Goal: Transaction & Acquisition: Book appointment/travel/reservation

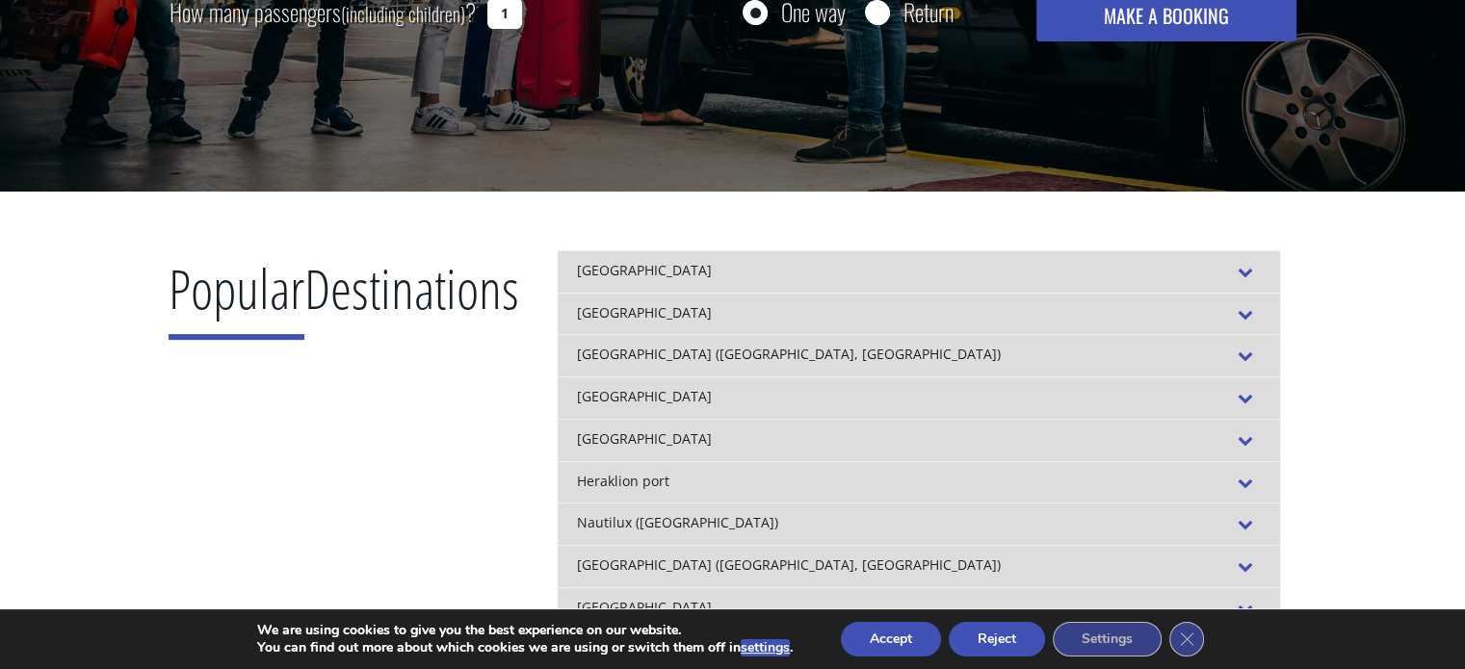
scroll to position [674, 0]
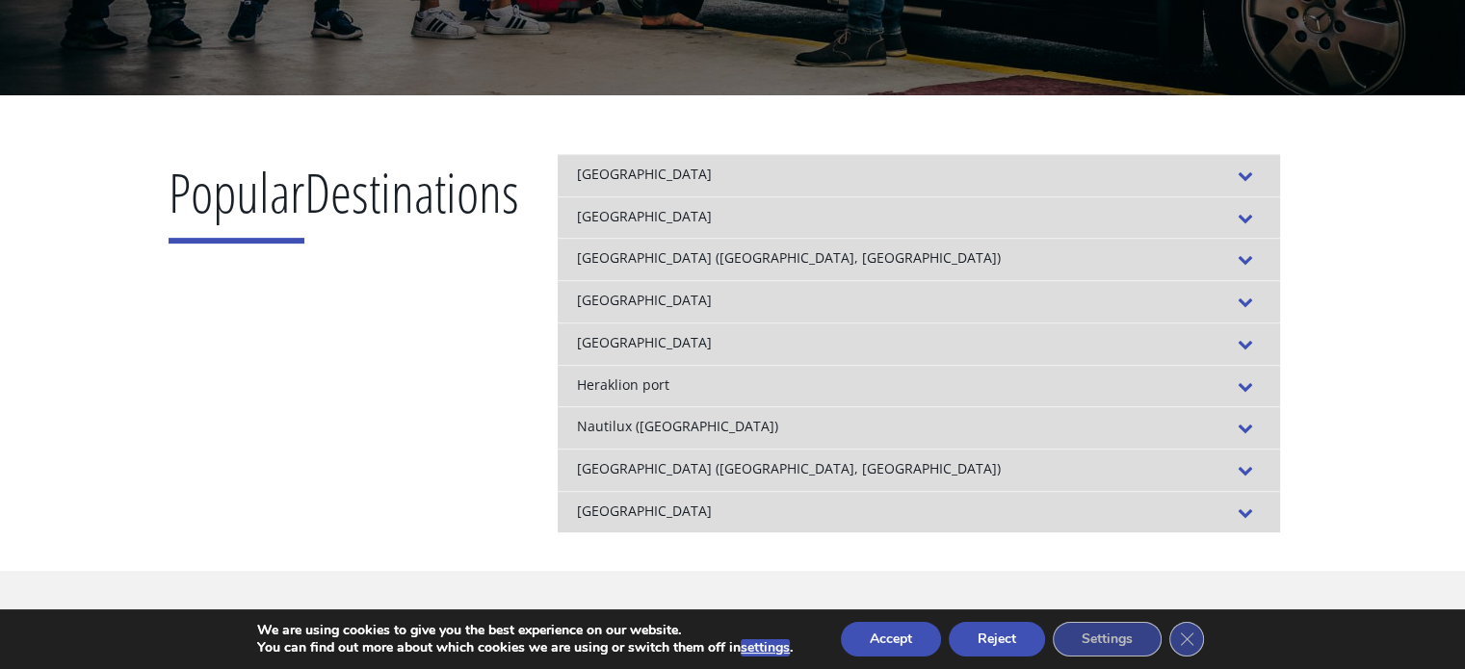
click at [644, 215] on div "[GEOGRAPHIC_DATA]" at bounding box center [919, 217] width 722 height 42
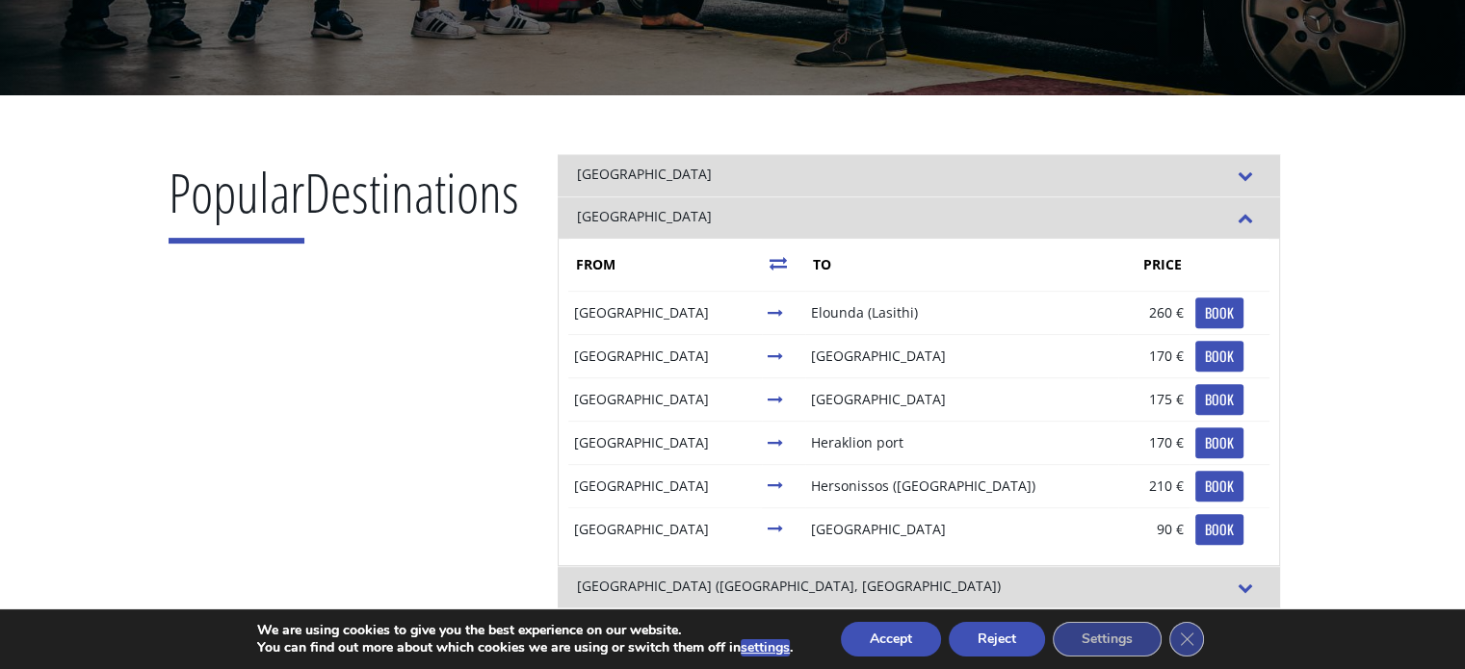
click at [481, 259] on div "Popular Destinations" at bounding box center [344, 507] width 351 height 707
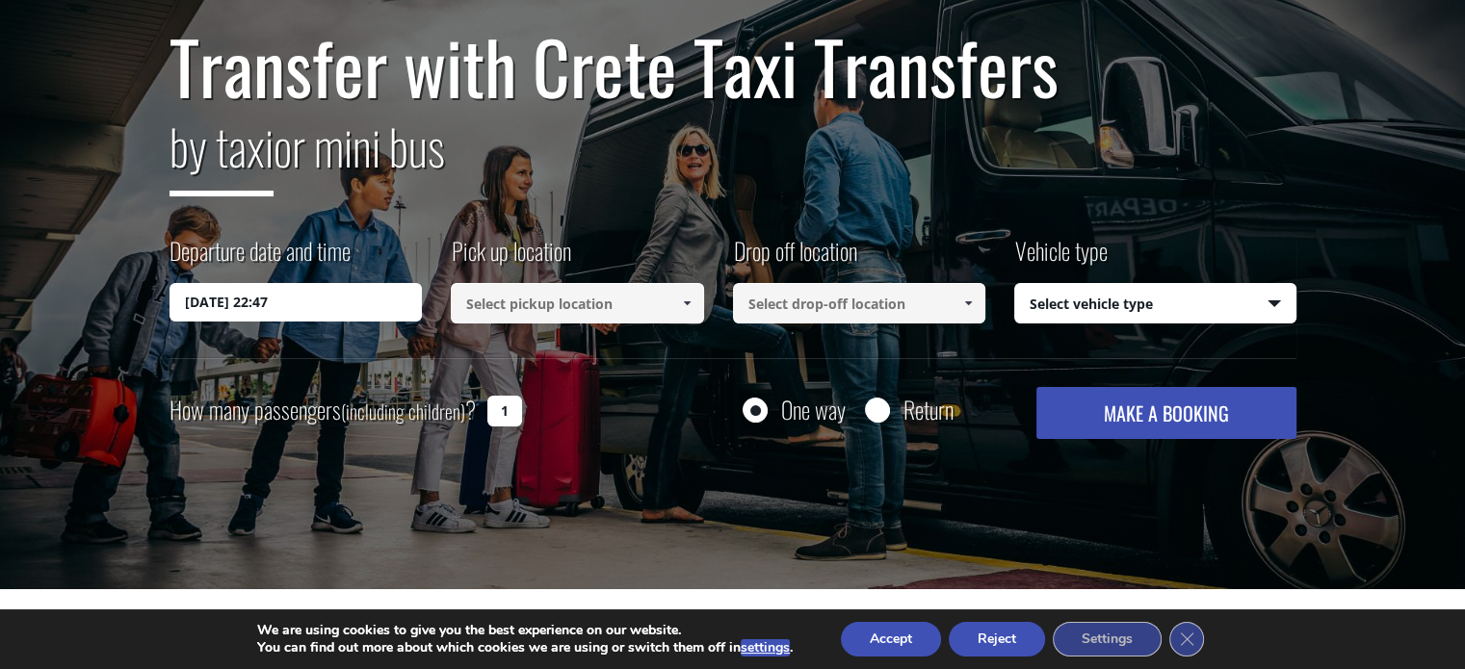
scroll to position [96, 0]
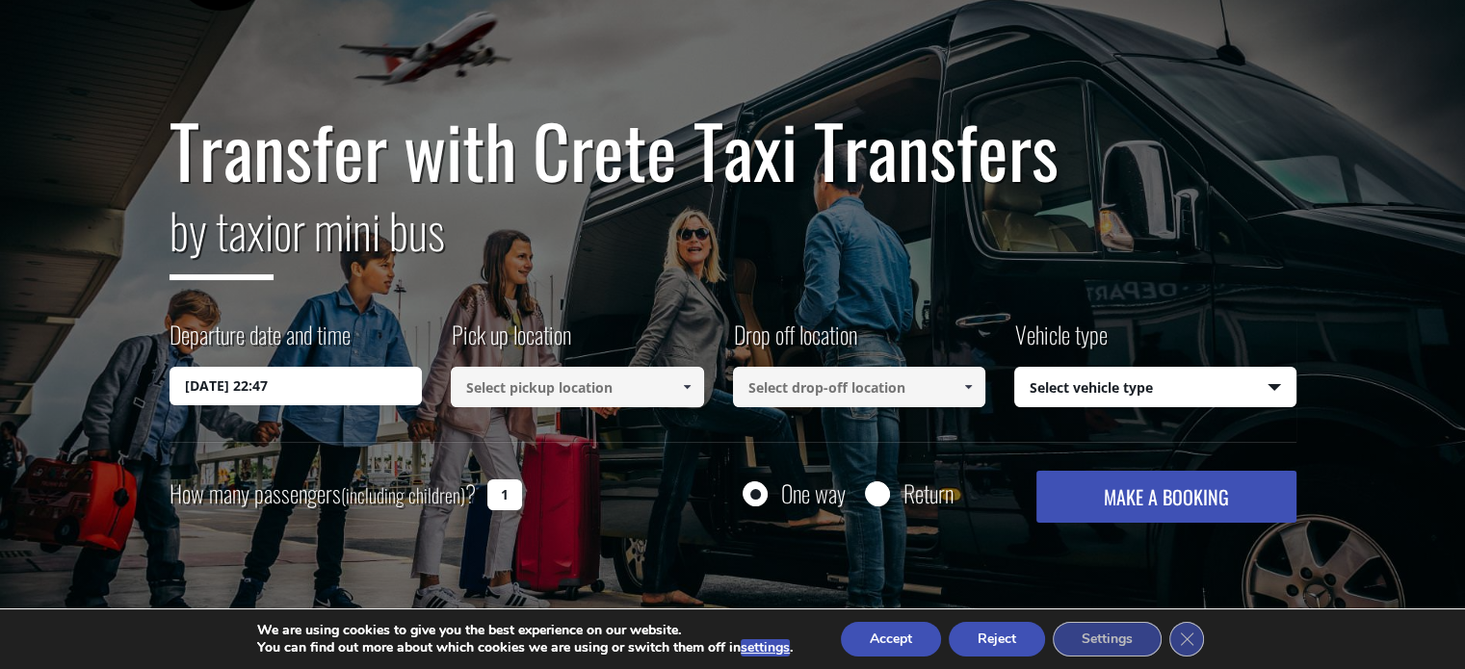
click at [335, 396] on input "[DATE] 22:47" at bounding box center [295, 386] width 253 height 39
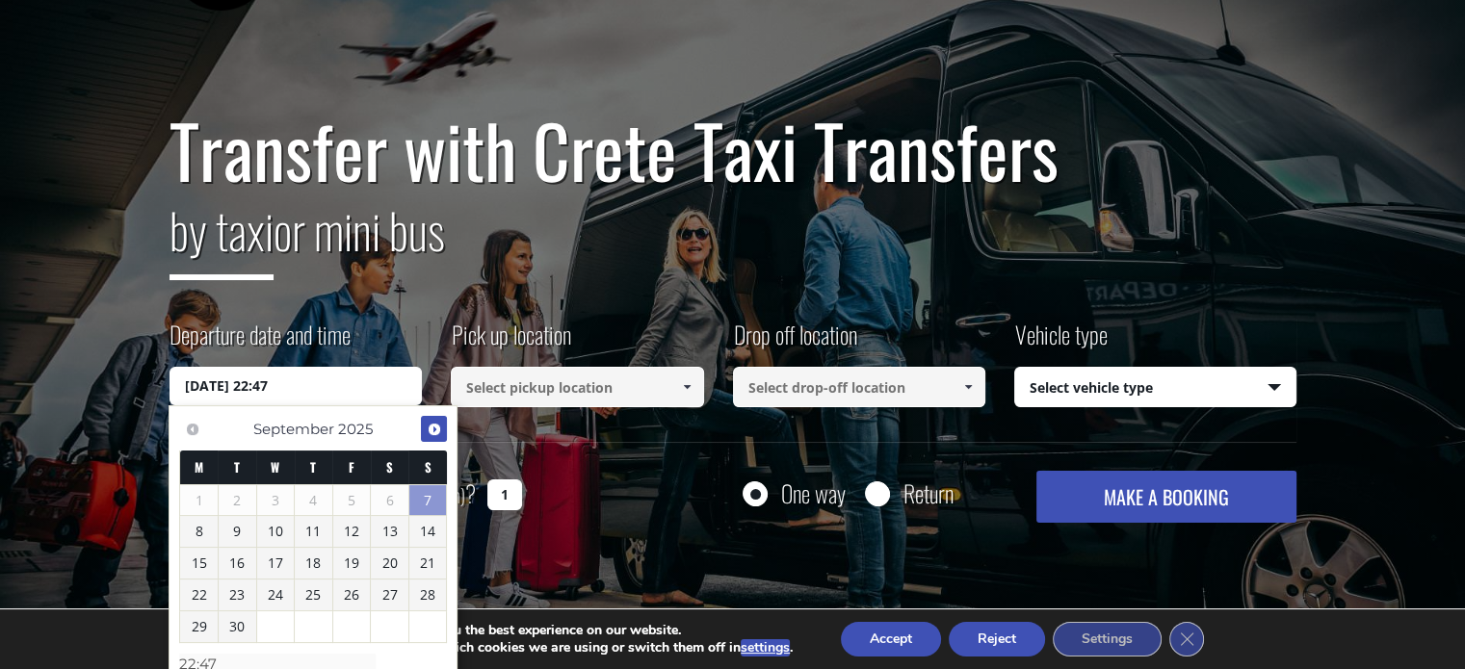
click at [432, 429] on span "Next" at bounding box center [434, 429] width 15 height 15
click at [417, 592] on link "26" at bounding box center [428, 595] width 38 height 31
click at [327, 384] on input "[DATE] 00:00" at bounding box center [295, 386] width 253 height 39
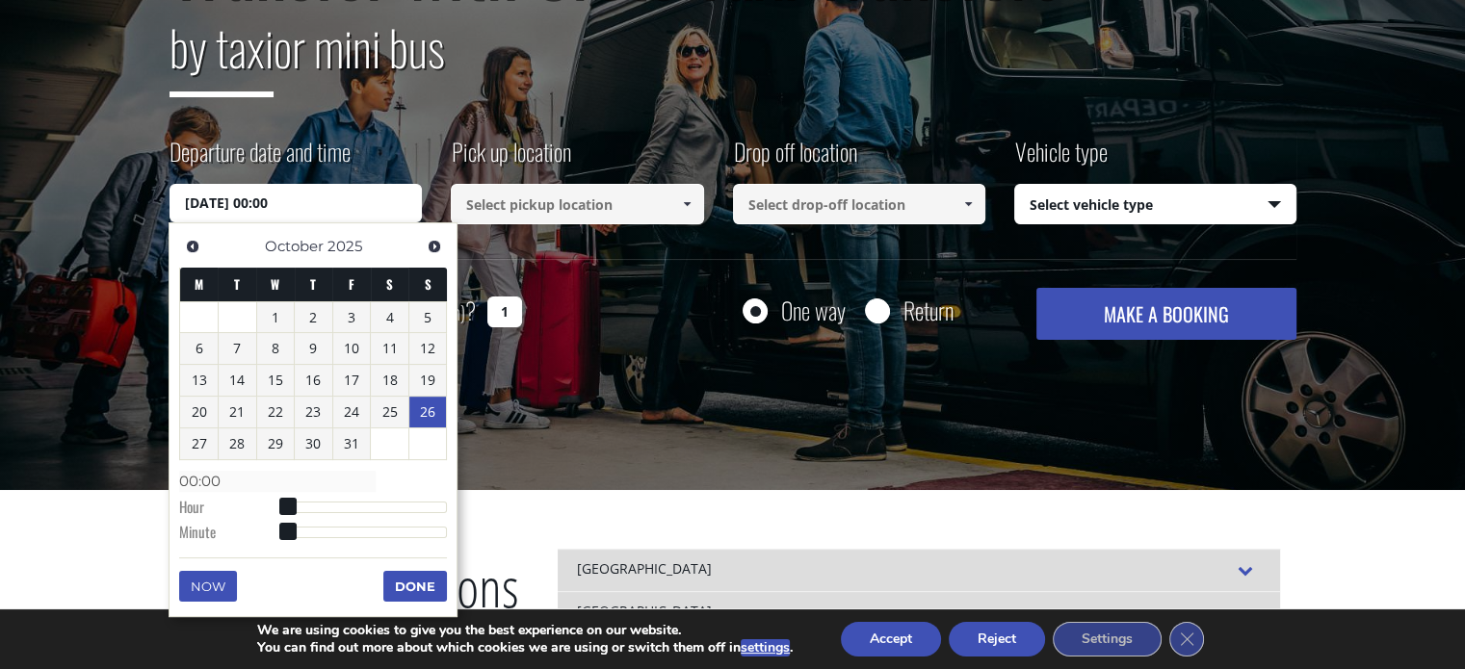
scroll to position [289, 0]
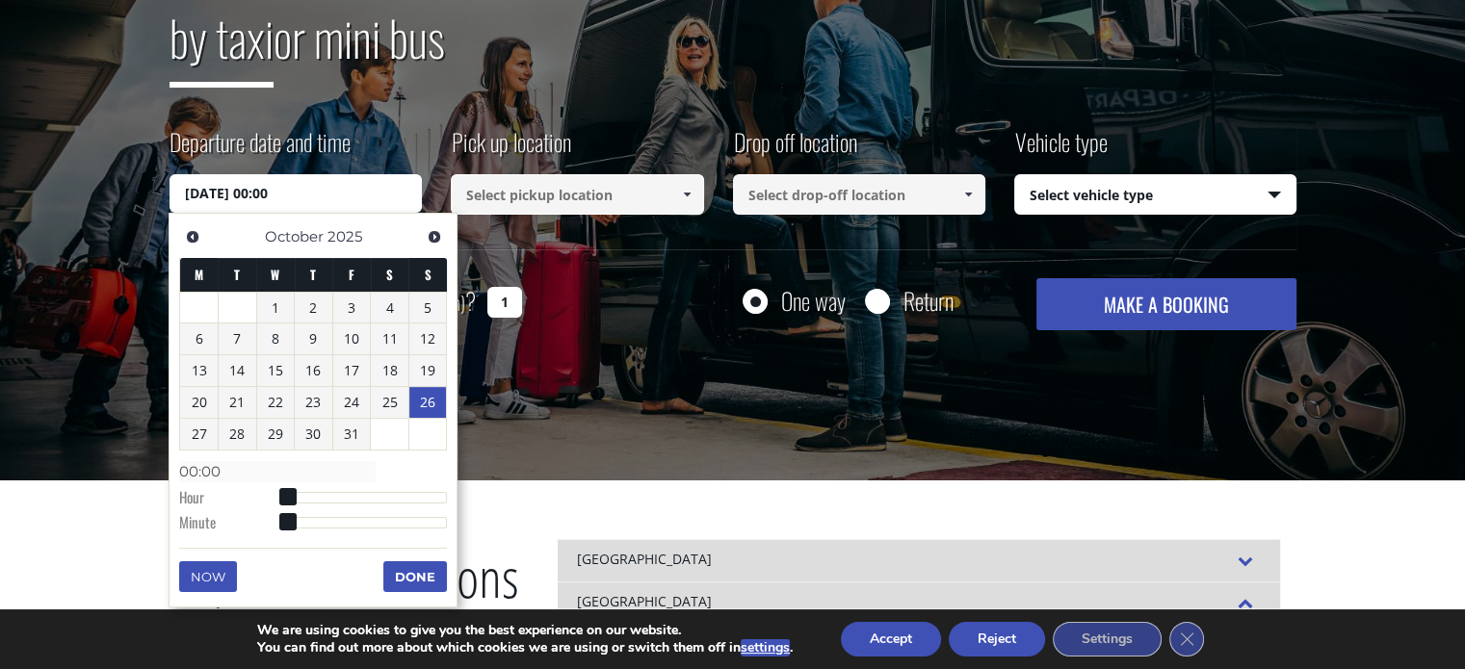
type input "[DATE] 01:00"
type input "01:00"
type input "[DATE] 02:00"
type input "02:00"
type input "[DATE] 03:00"
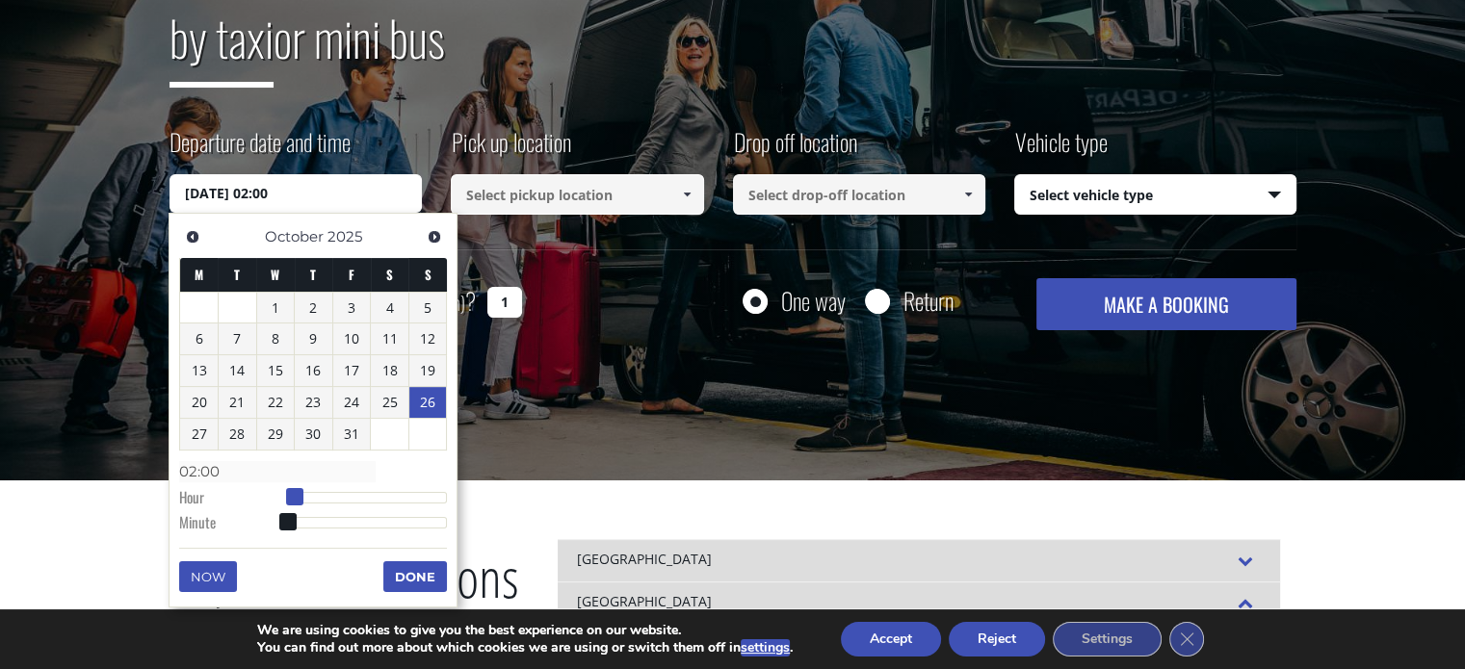
type input "03:00"
type input "[DATE] 04:00"
type input "04:00"
type input "[DATE] 05:00"
type input "05:00"
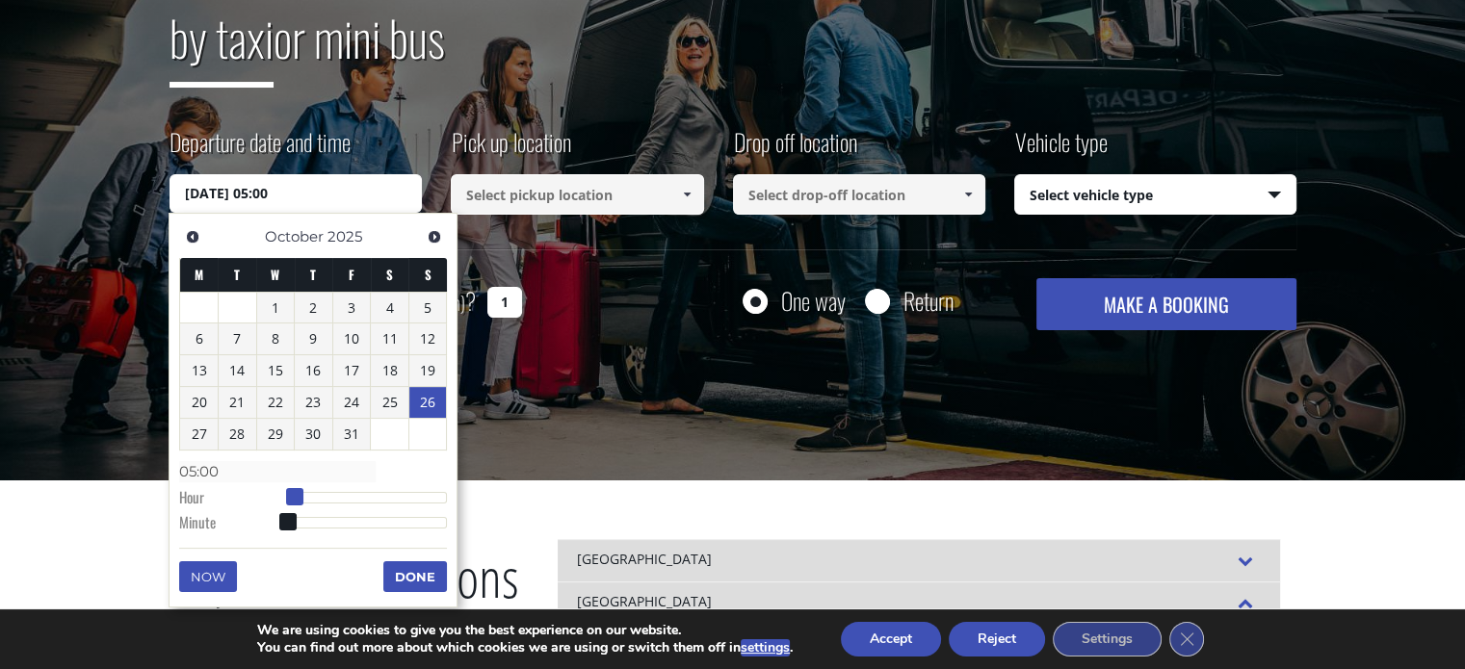
type input "[DATE] 06:00"
type input "06:00"
type input "[DATE] 07:00"
type input "07:00"
type input "[DATE] 08:00"
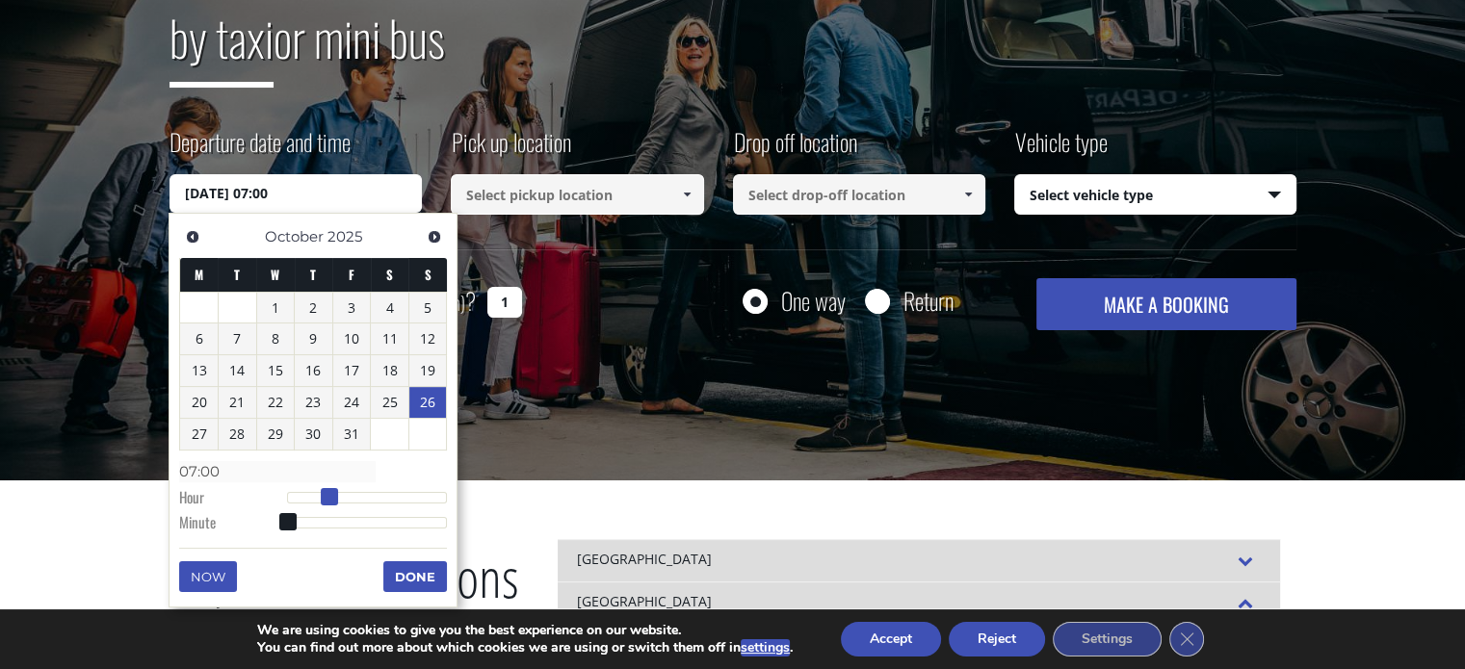
type input "08:00"
type input "[DATE] 09:00"
type input "09:00"
type input "[DATE] 10:00"
type input "10:00"
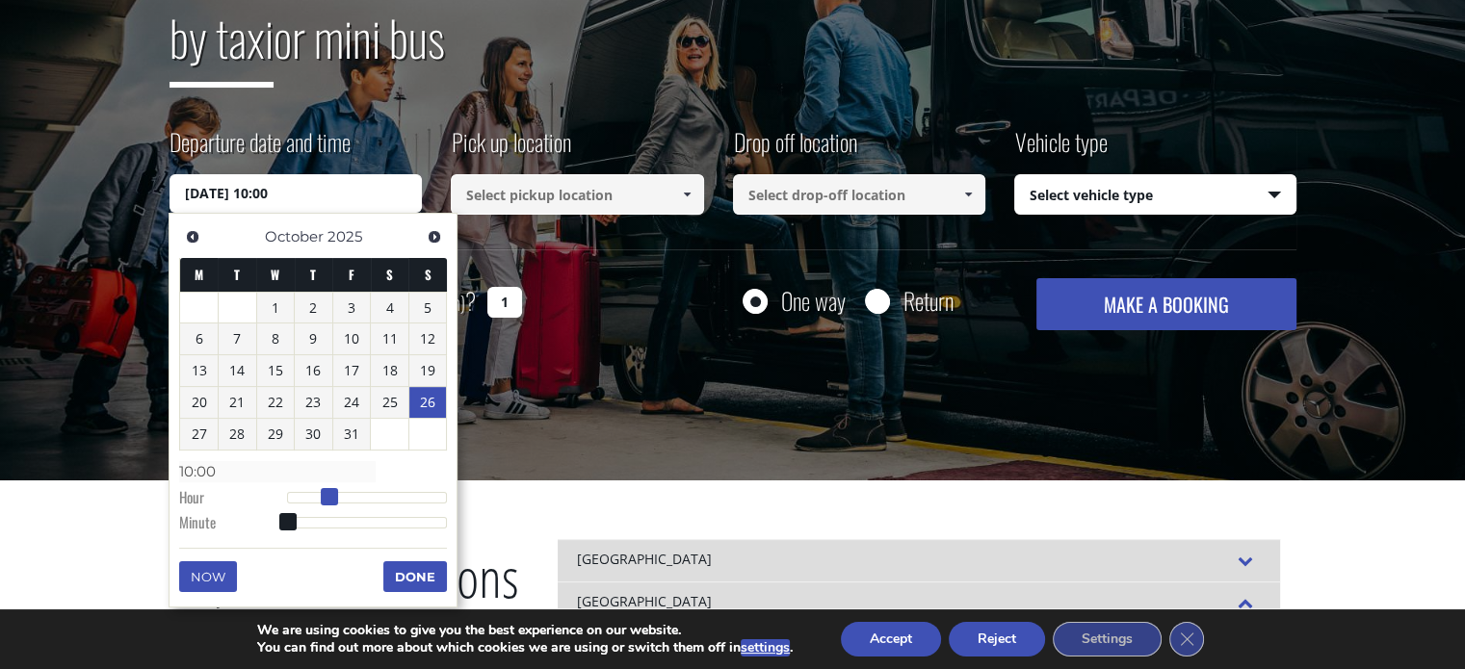
type input "[DATE] 11:00"
type input "11:00"
type input "[DATE] 12:00"
type input "12:00"
type input "[DATE] 13:00"
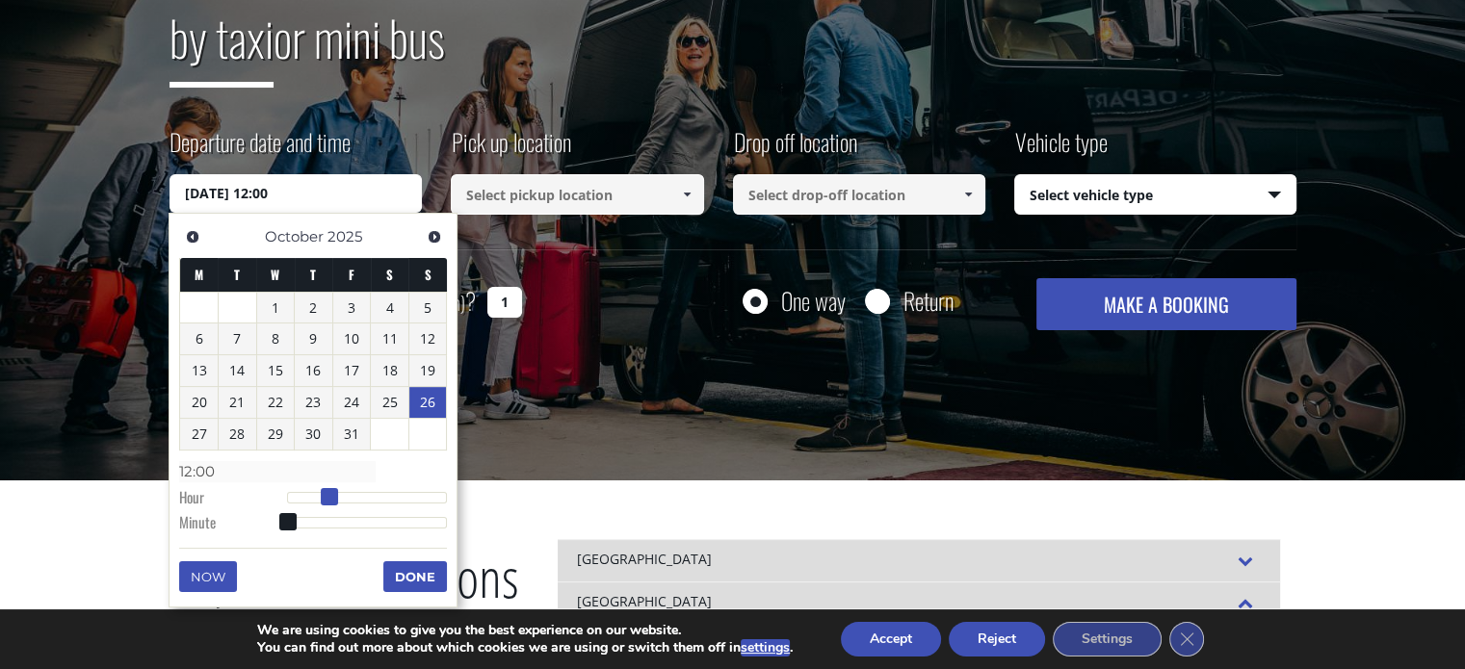
type input "13:00"
type input "[DATE] 14:00"
type input "14:00"
type input "[DATE] 15:00"
type input "15:00"
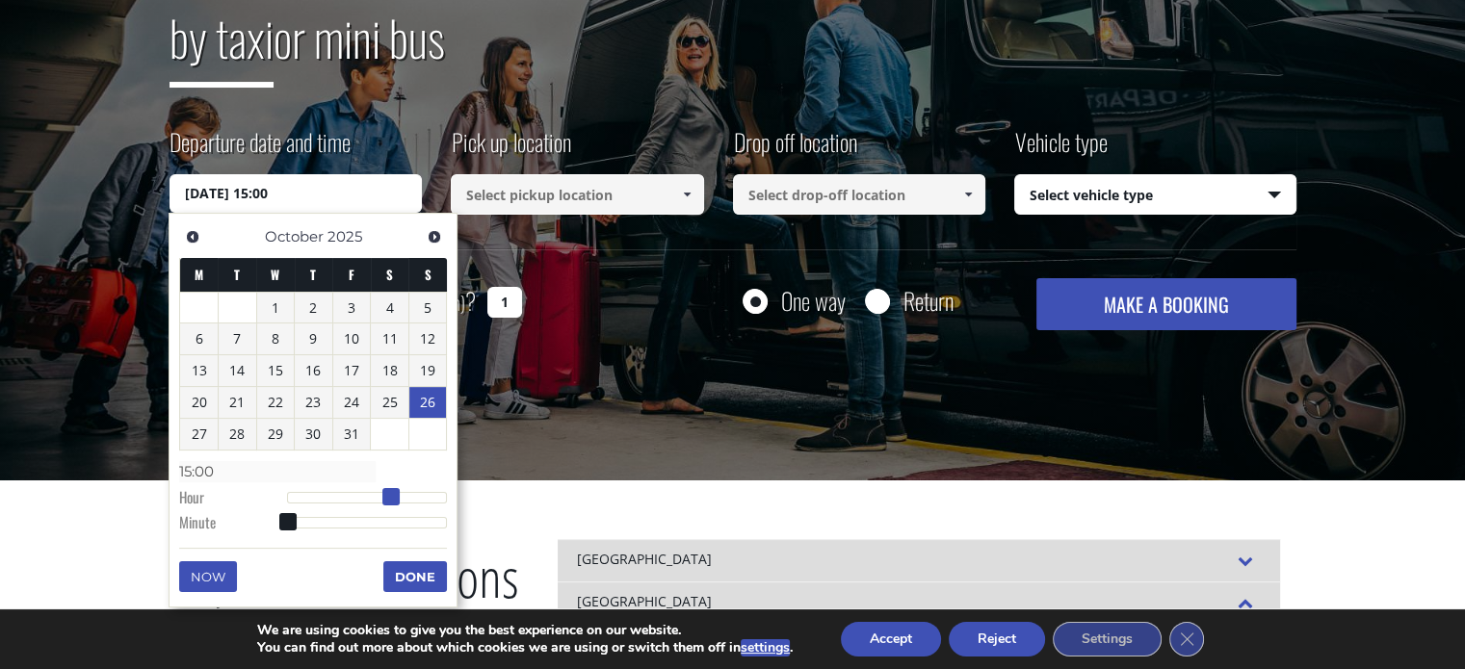
type input "[DATE] 16:00"
type input "16:00"
type input "[DATE] 17:00"
type input "17:00"
type input "[DATE] 18:00"
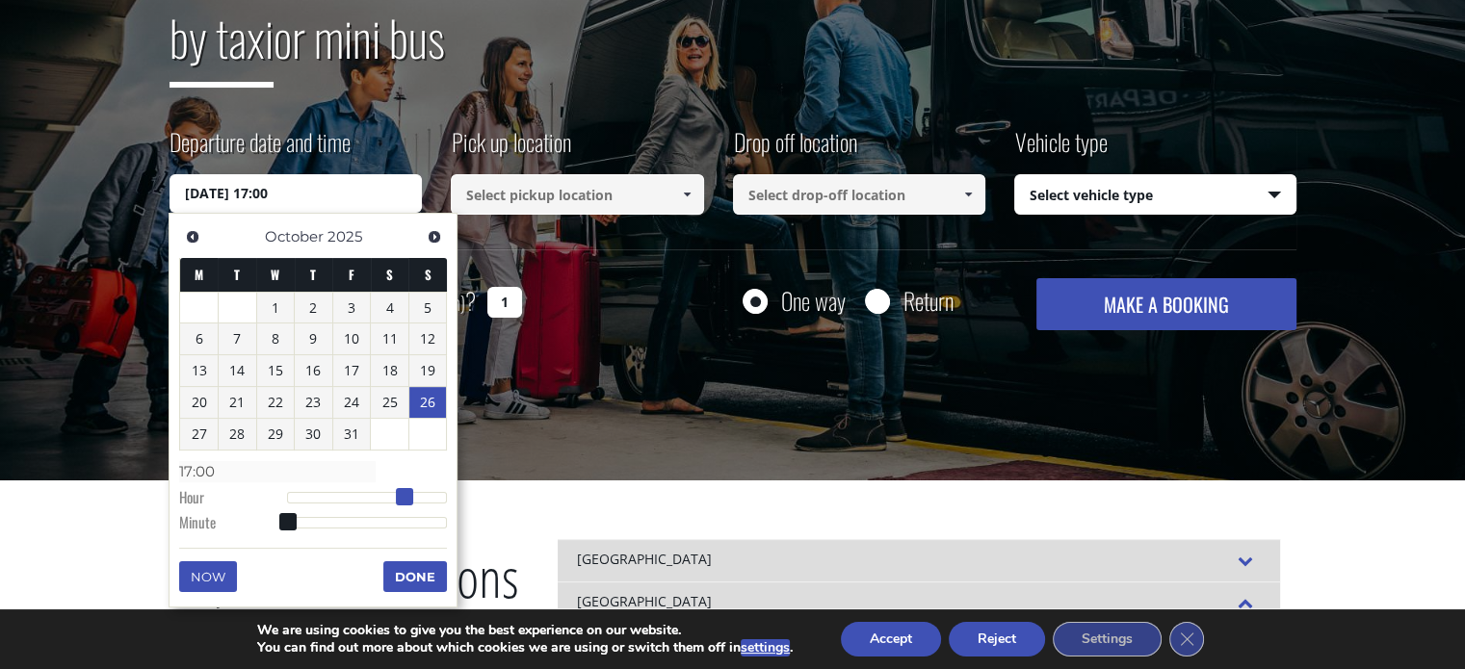
type input "18:00"
type input "[DATE] 19:00"
type input "19:00"
drag, startPoint x: 289, startPoint y: 495, endPoint x: 419, endPoint y: 500, distance: 130.1
click at [419, 500] on span at bounding box center [418, 496] width 17 height 17
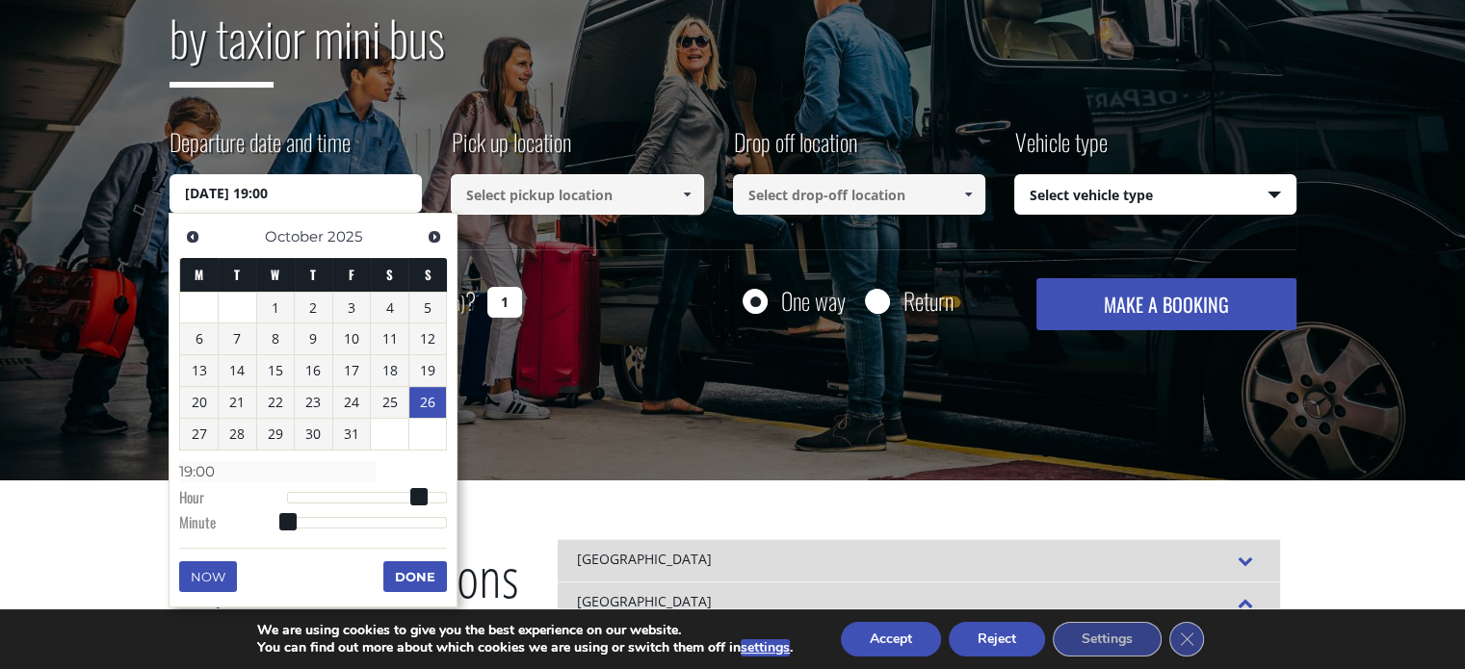
click at [410, 578] on button "Done" at bounding box center [415, 576] width 64 height 31
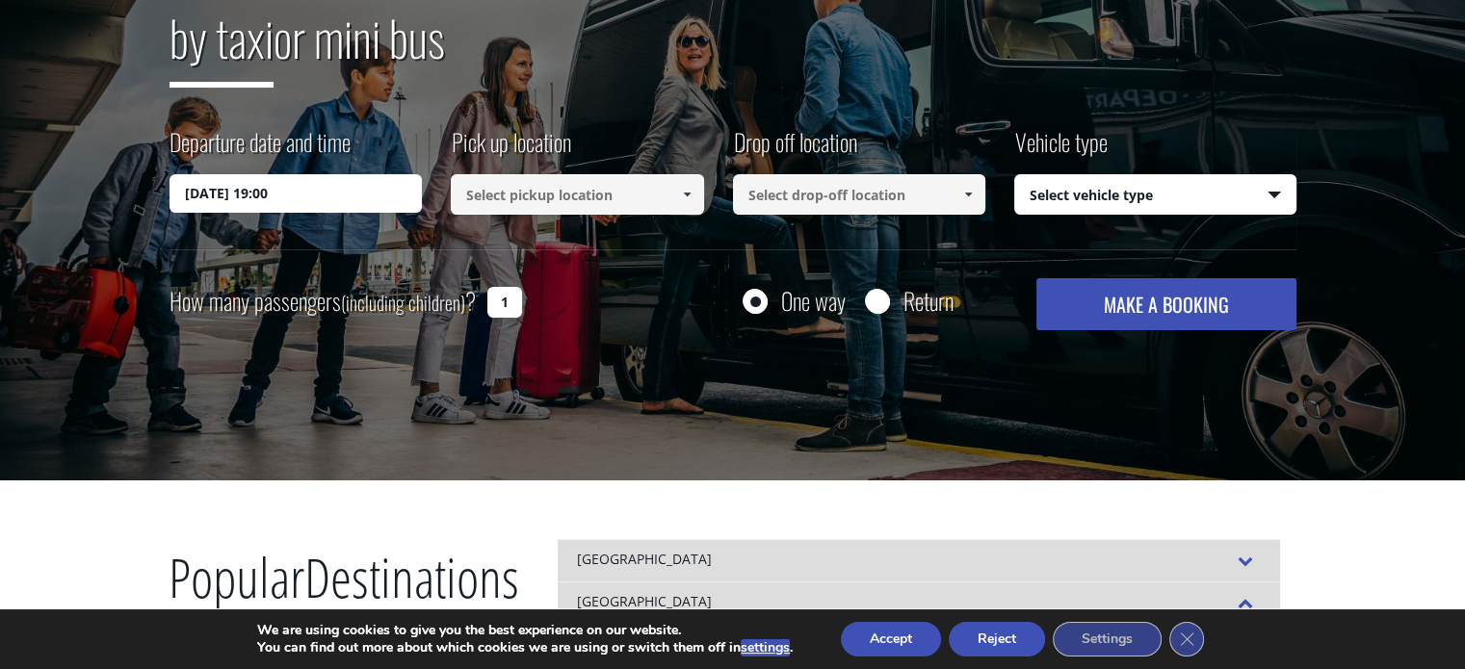
click at [547, 188] on input at bounding box center [577, 194] width 253 height 40
click at [695, 187] on link at bounding box center [686, 194] width 32 height 40
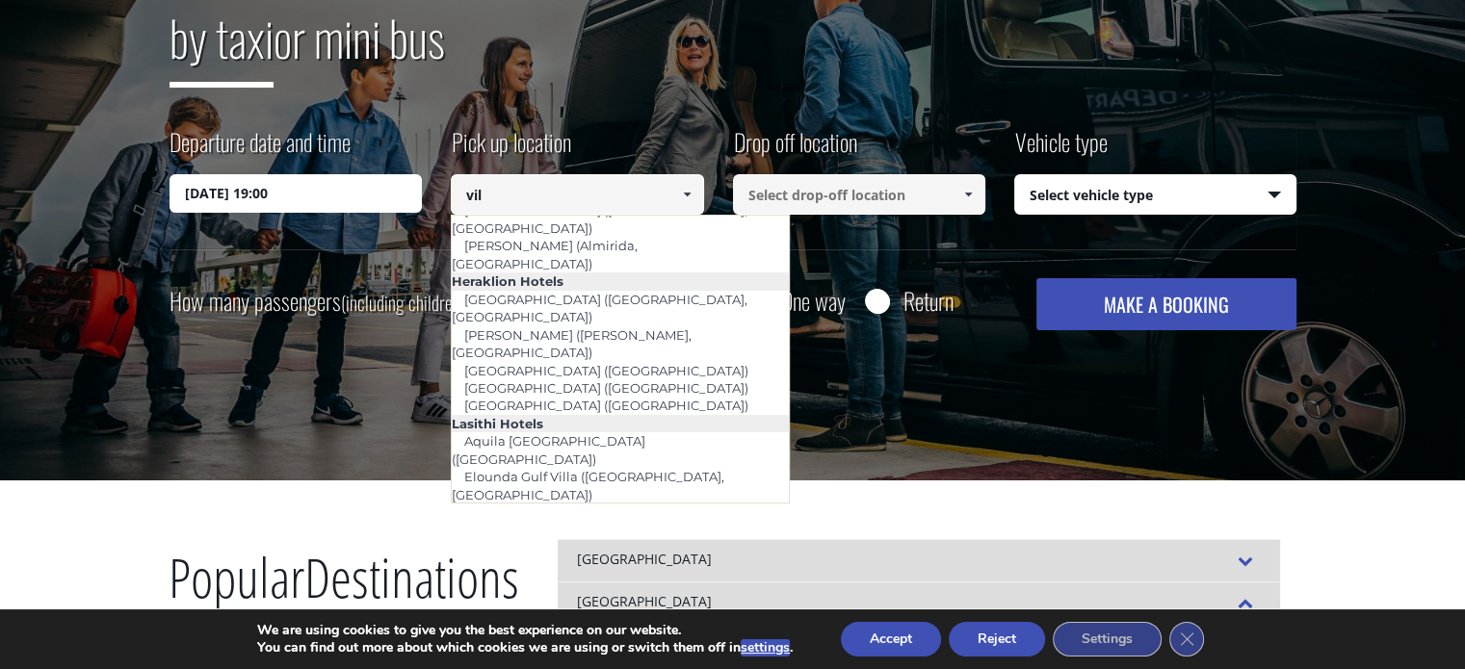
scroll to position [0, 0]
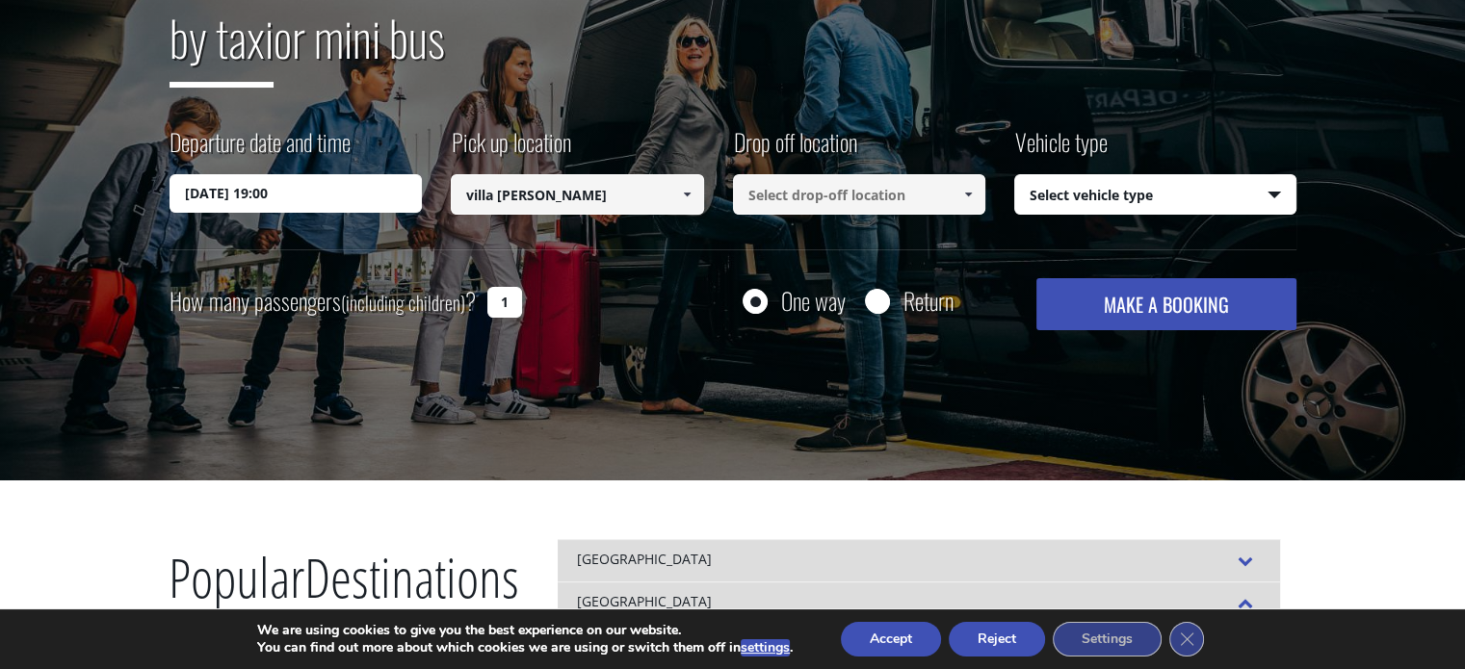
type input "villa [PERSON_NAME]"
click at [839, 195] on input at bounding box center [859, 194] width 253 height 40
click at [963, 195] on span at bounding box center [967, 194] width 15 height 15
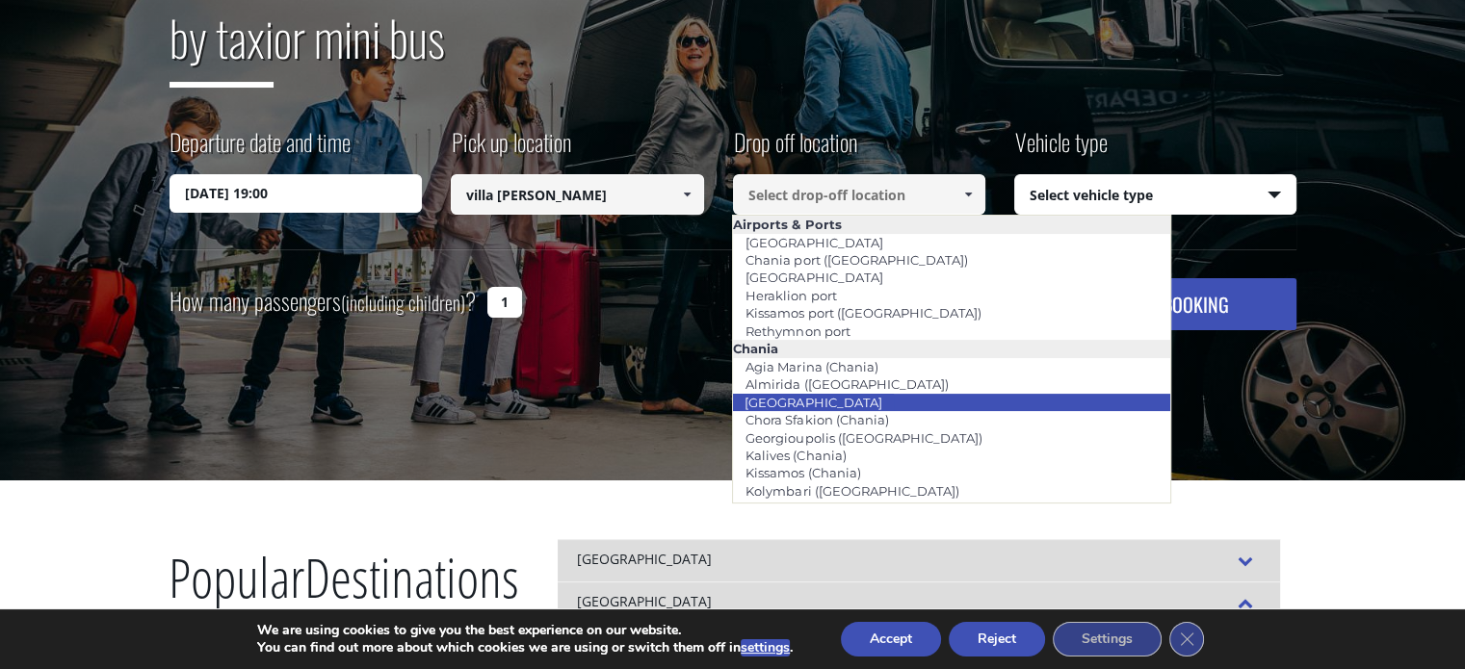
click at [971, 399] on li "[GEOGRAPHIC_DATA]" at bounding box center [951, 402] width 436 height 17
type input "[GEOGRAPHIC_DATA]"
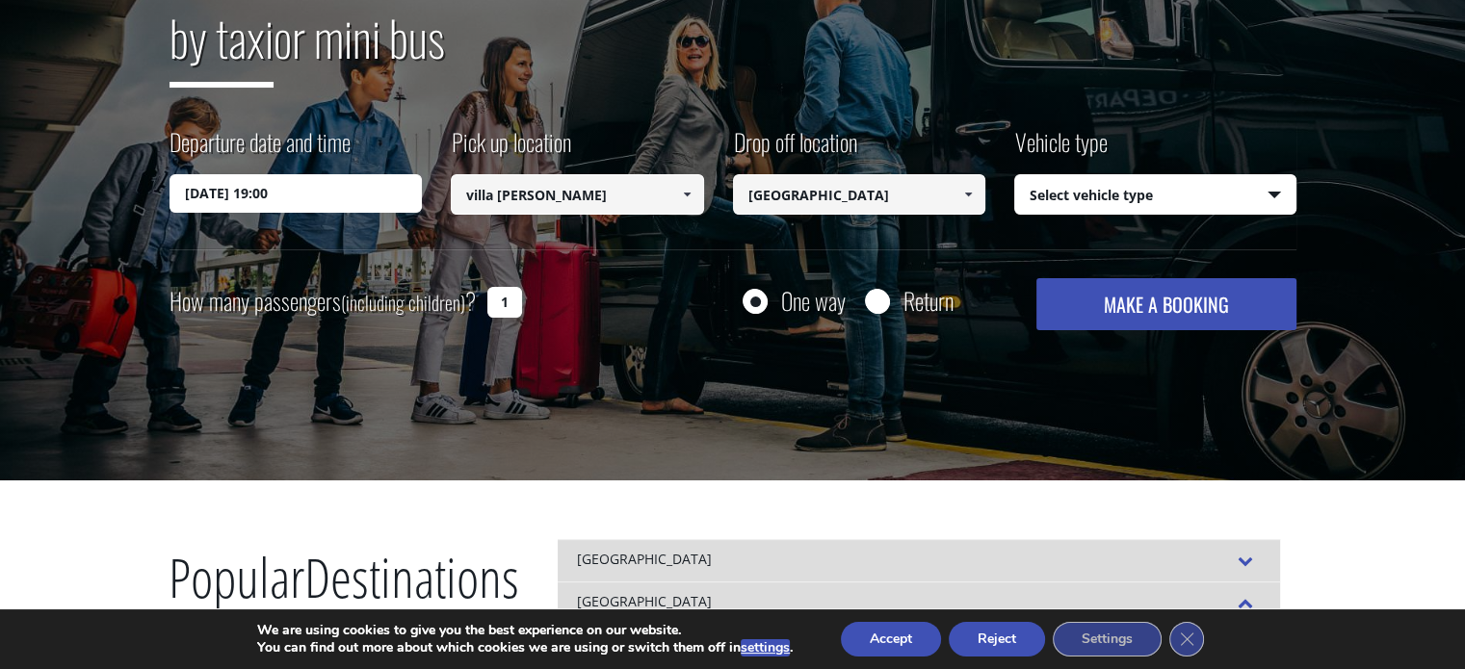
click at [1094, 193] on select "Select vehicle type Taxi (4 passengers) Mercedes E Class Mini Van (7 passengers…" at bounding box center [1155, 195] width 280 height 40
select select "540"
click at [1015, 175] on select "Select vehicle type Taxi (4 passengers) Mercedes E Class Mini Van (7 passengers…" at bounding box center [1155, 195] width 280 height 40
click at [912, 308] on label "Return" at bounding box center [928, 301] width 50 height 24
click at [889, 308] on input "Return" at bounding box center [877, 303] width 24 height 24
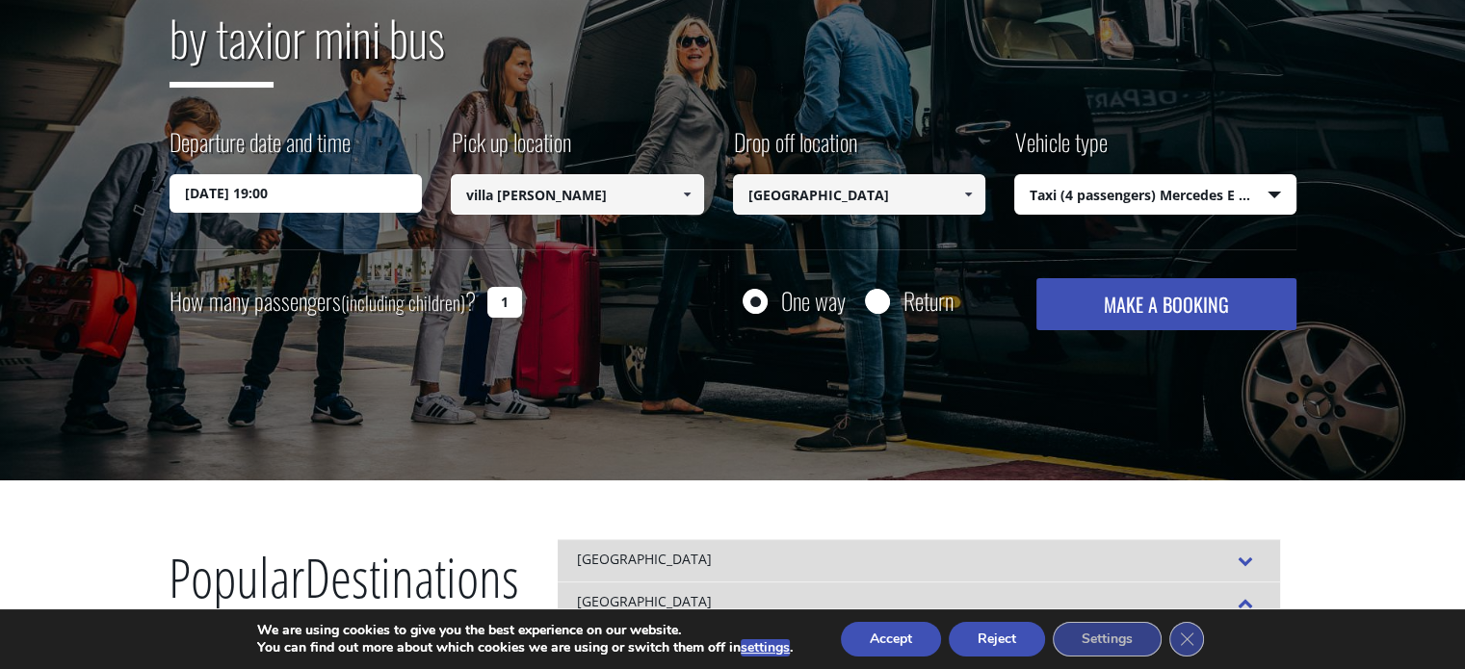
radio input "true"
type input "[GEOGRAPHIC_DATA]"
type input "villa [PERSON_NAME]"
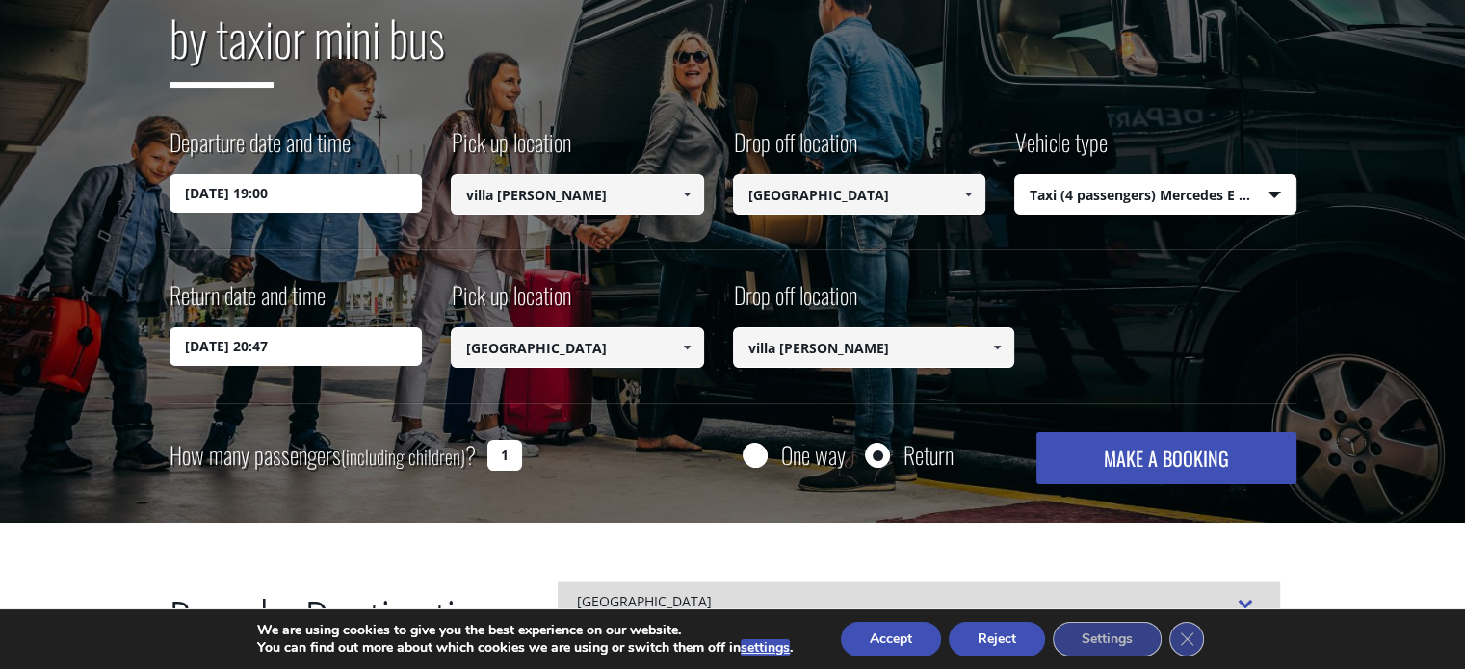
click at [323, 345] on input "[DATE] 20:47" at bounding box center [295, 346] width 253 height 39
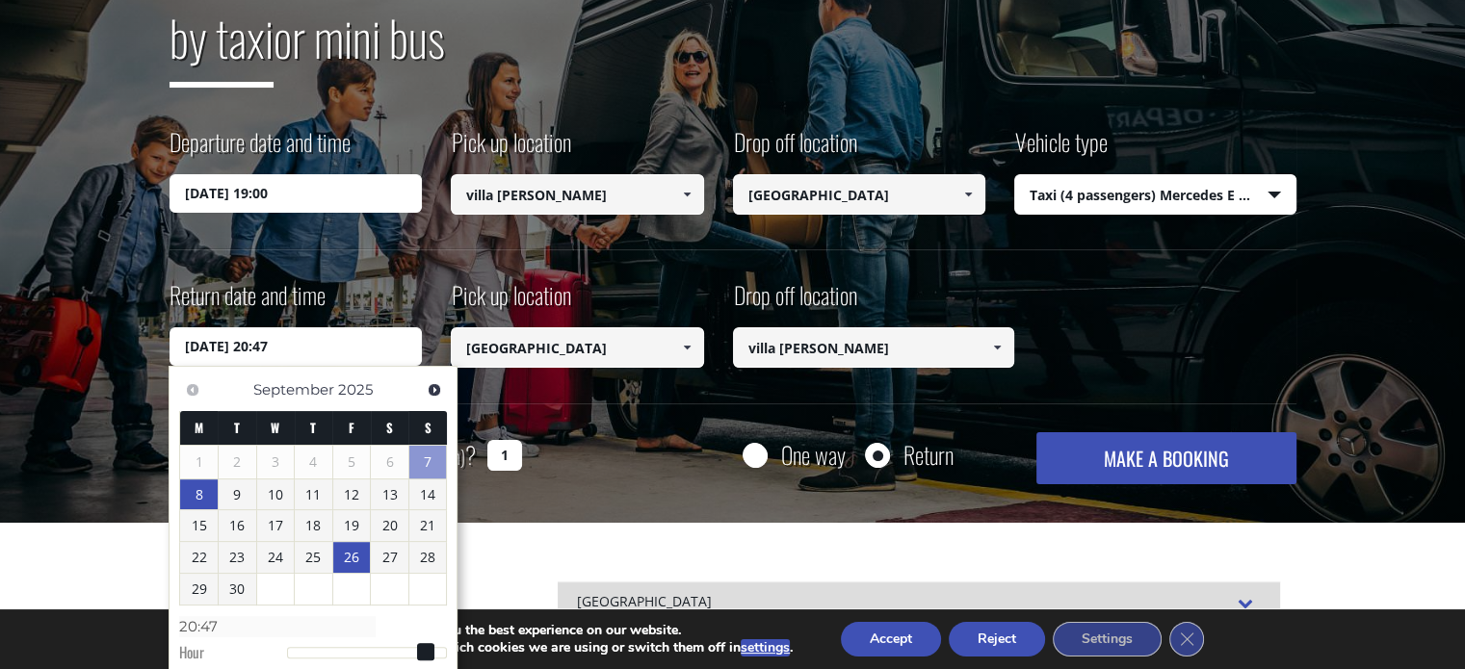
click at [361, 564] on link "26" at bounding box center [352, 557] width 38 height 31
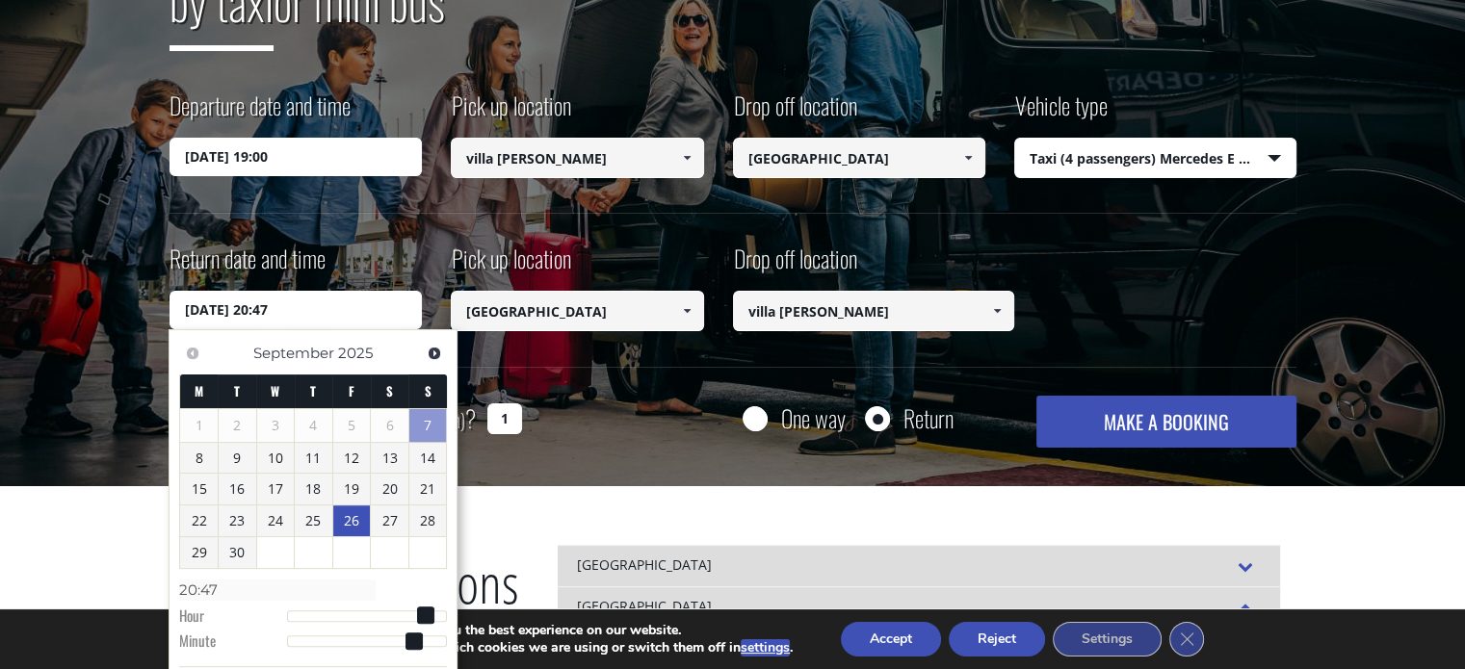
scroll to position [385, 0]
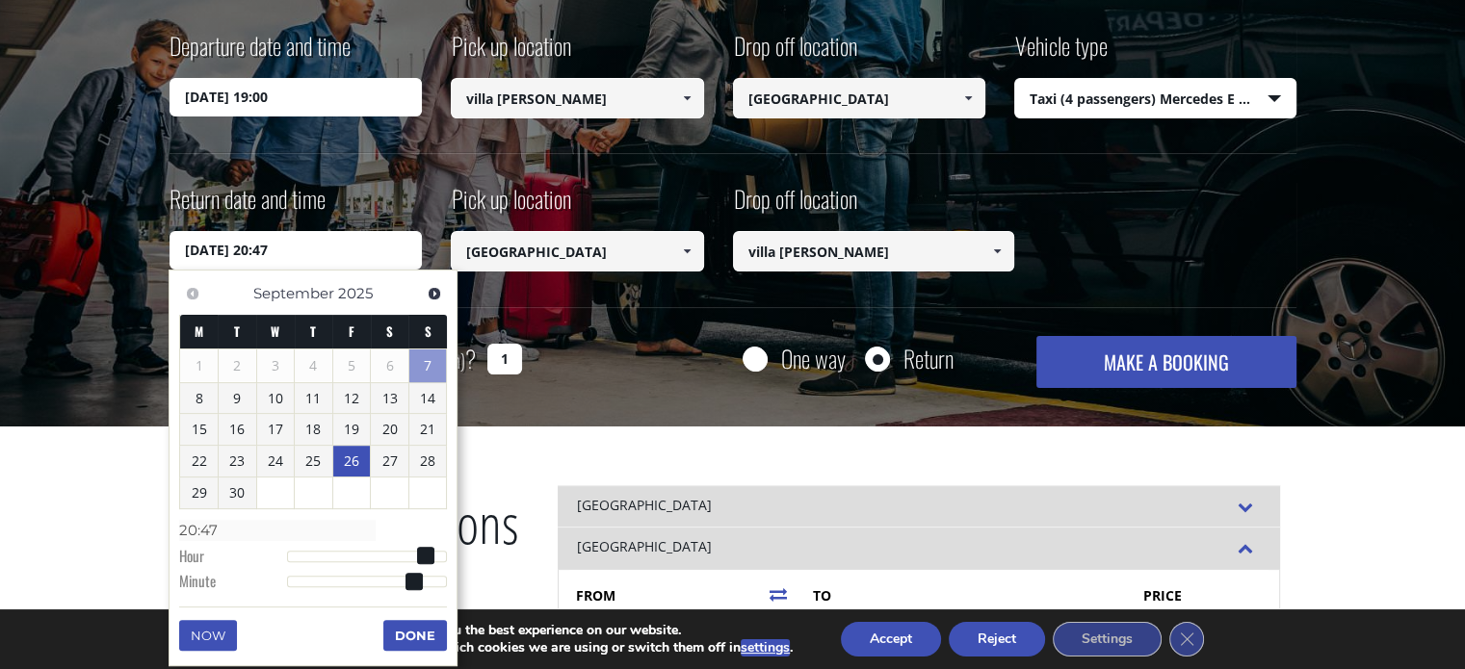
type input "[DATE] 21:47"
type input "21:47"
type input "[DATE] 22:47"
type input "22:47"
type input "[DATE] 23:47"
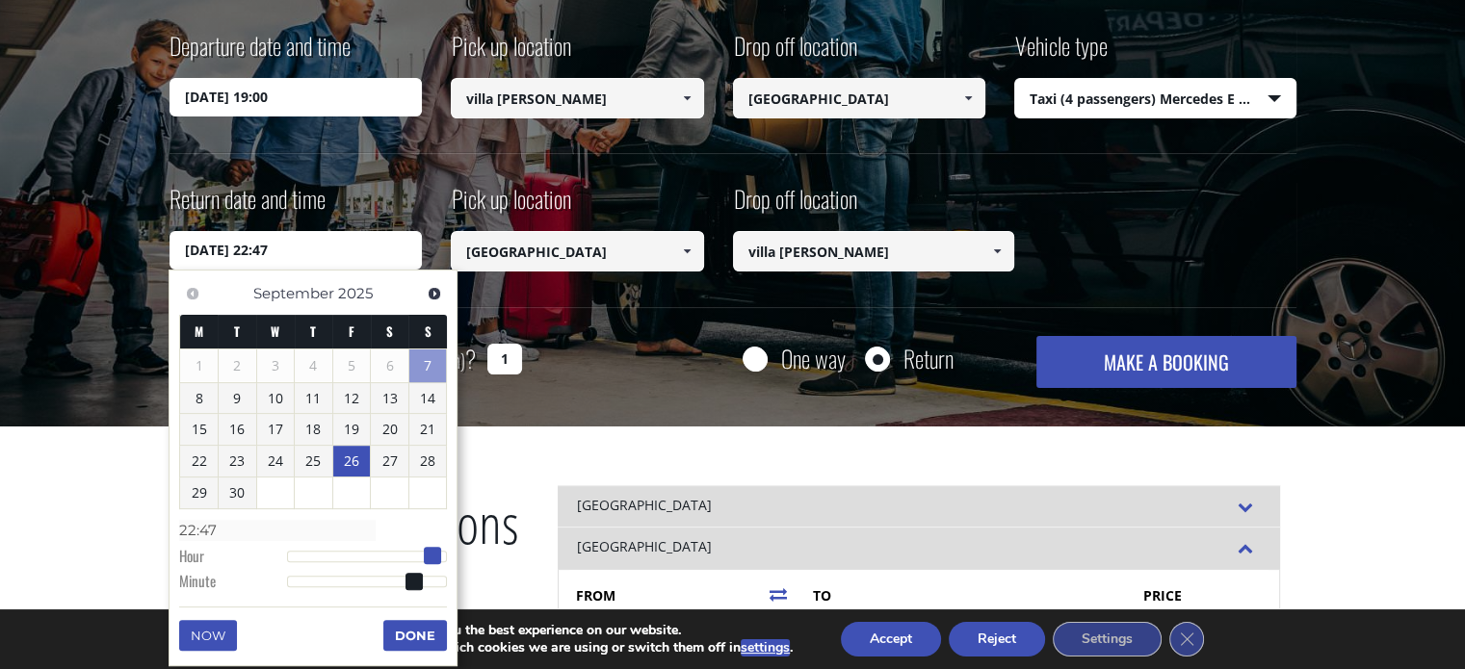
type input "23:47"
type input "[DATE] 22:47"
type input "22:47"
type input "[DATE] 20:47"
type input "20:47"
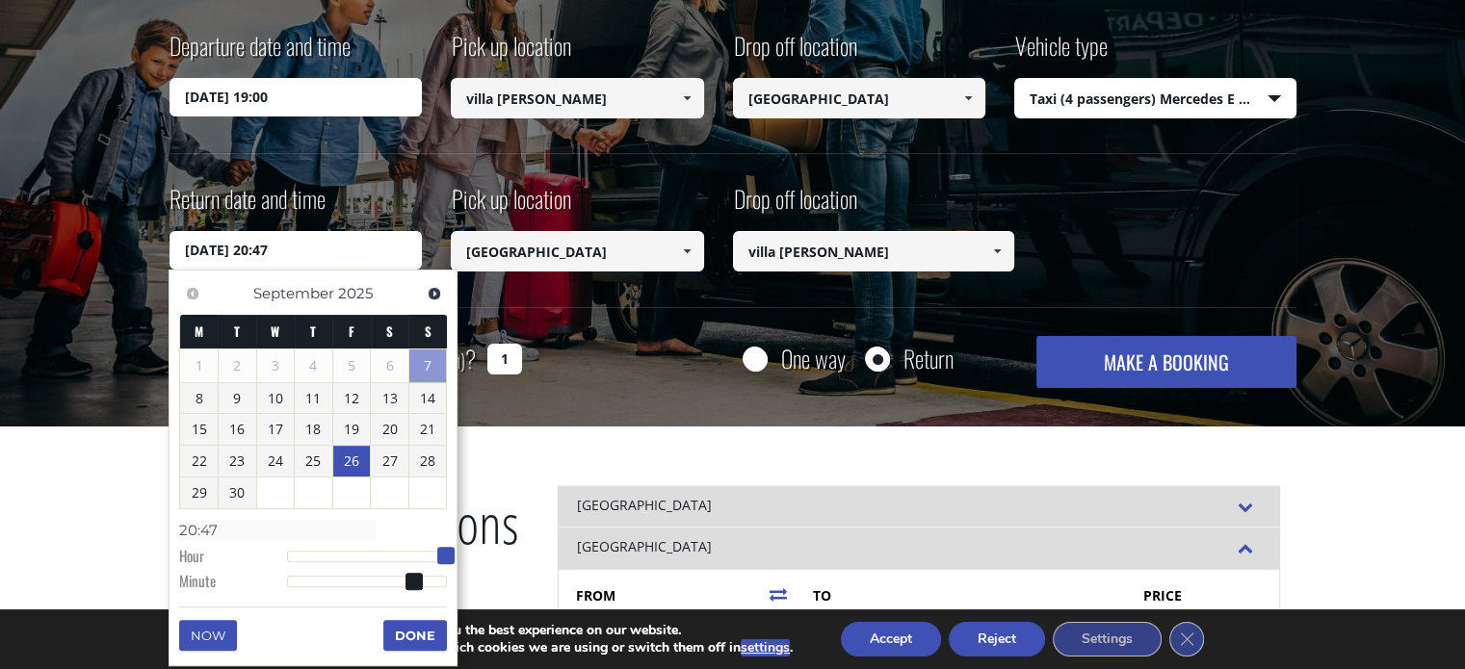
type input "[DATE] 19:47"
type input "19:47"
type input "[DATE] 18:47"
type input "18:47"
type input "[DATE] 16:47"
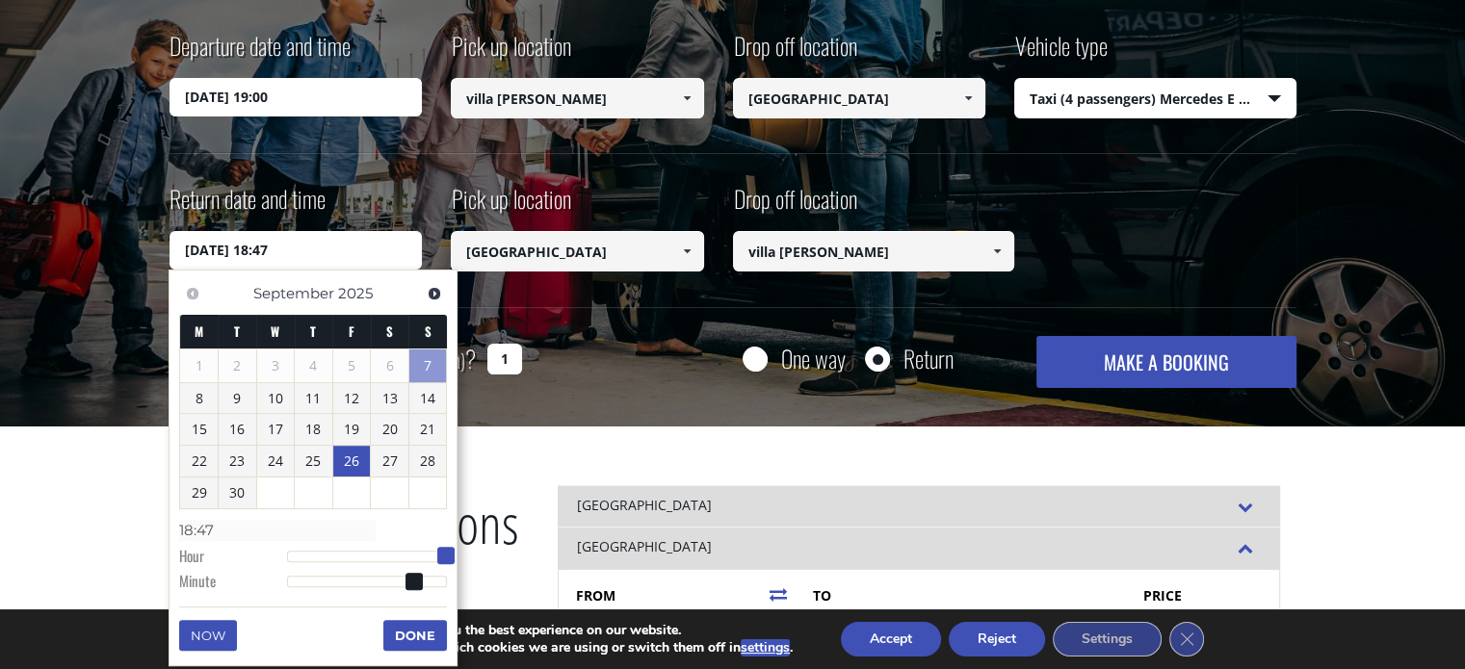
type input "16:47"
type input "[DATE] 15:47"
type input "15:47"
type input "[DATE] 14:47"
type input "14:47"
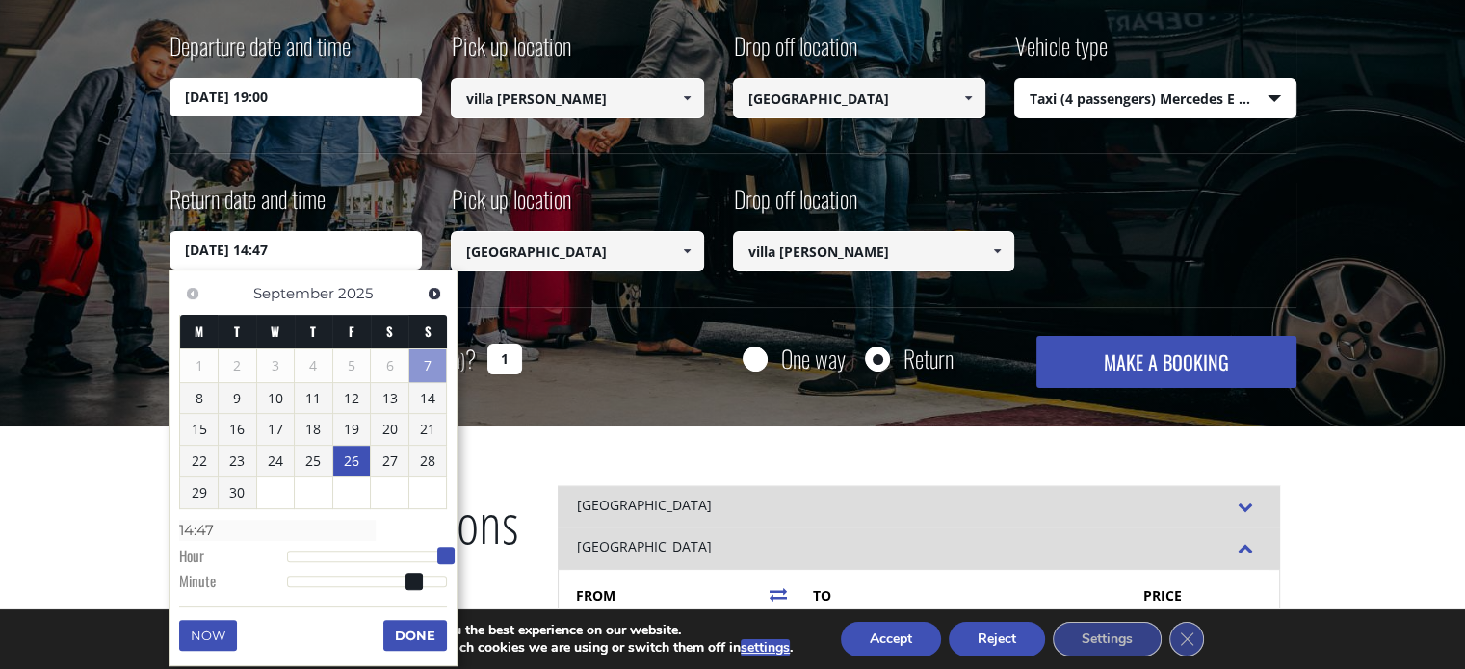
type input "[DATE] 12:47"
type input "12:47"
type input "[DATE] 10:47"
type input "10:47"
type input "[DATE] 08:47"
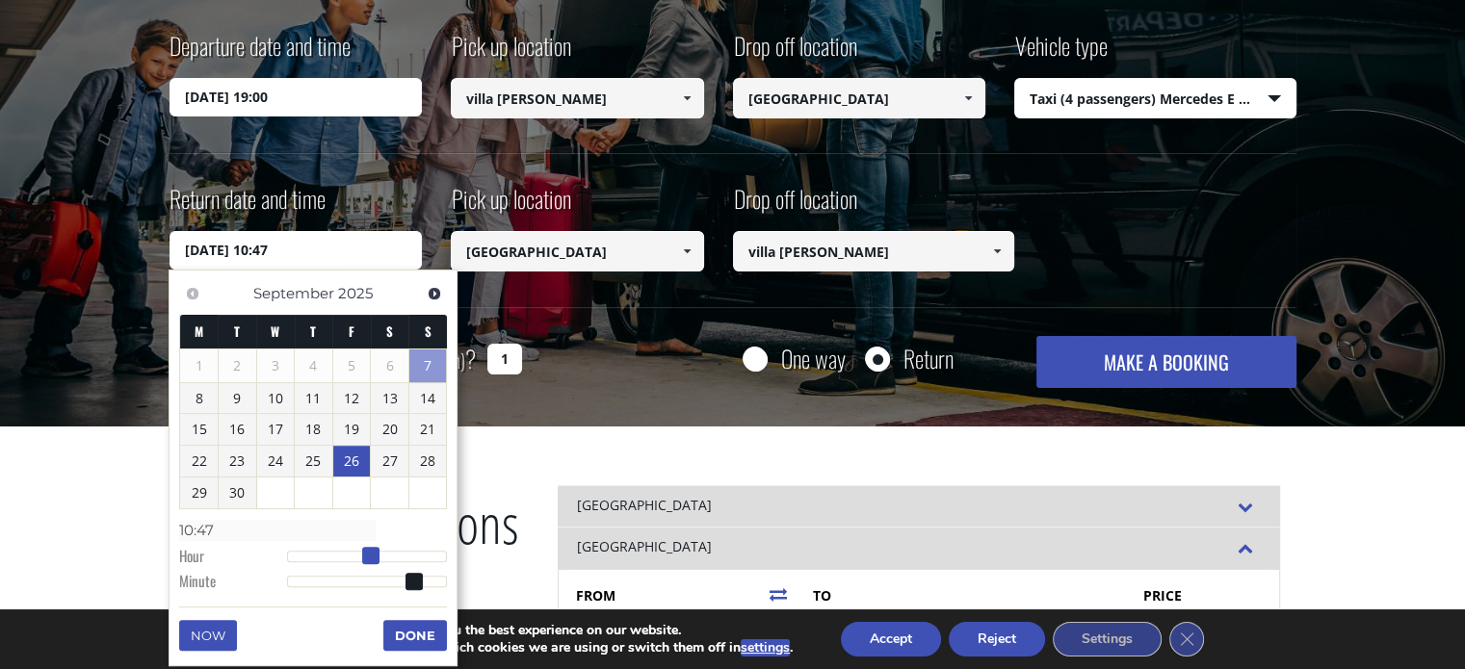
type input "08:47"
type input "[DATE] 06:47"
type input "06:47"
type input "[DATE] 04:47"
type input "04:47"
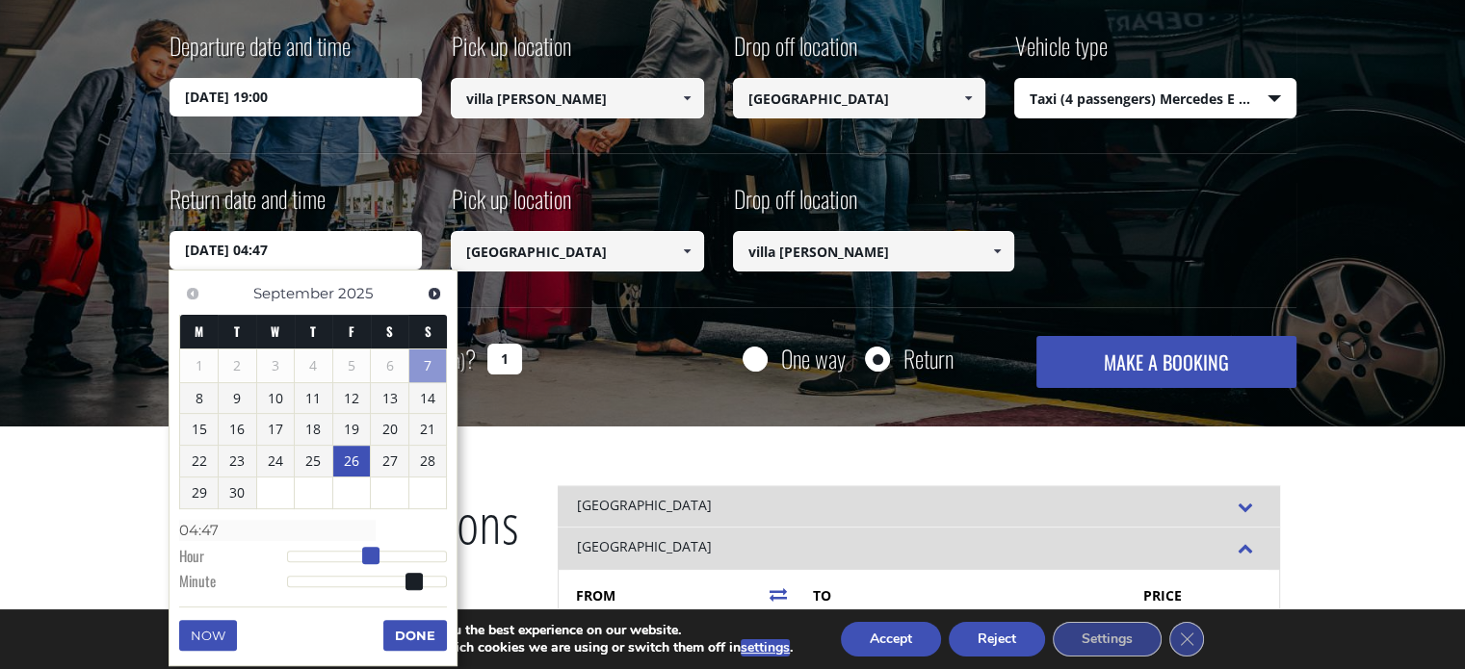
type input "[DATE] 00:47"
type input "00:47"
drag, startPoint x: 420, startPoint y: 557, endPoint x: 170, endPoint y: 567, distance: 249.6
click at [170, 567] on div "Previous Next [DATE] M T W T F S S 1 2 3 4 5 6 7 8 9 10 11 12 13 14 15 16 17 18…" at bounding box center [313, 468] width 289 height 397
type input "[DATE] 01:47"
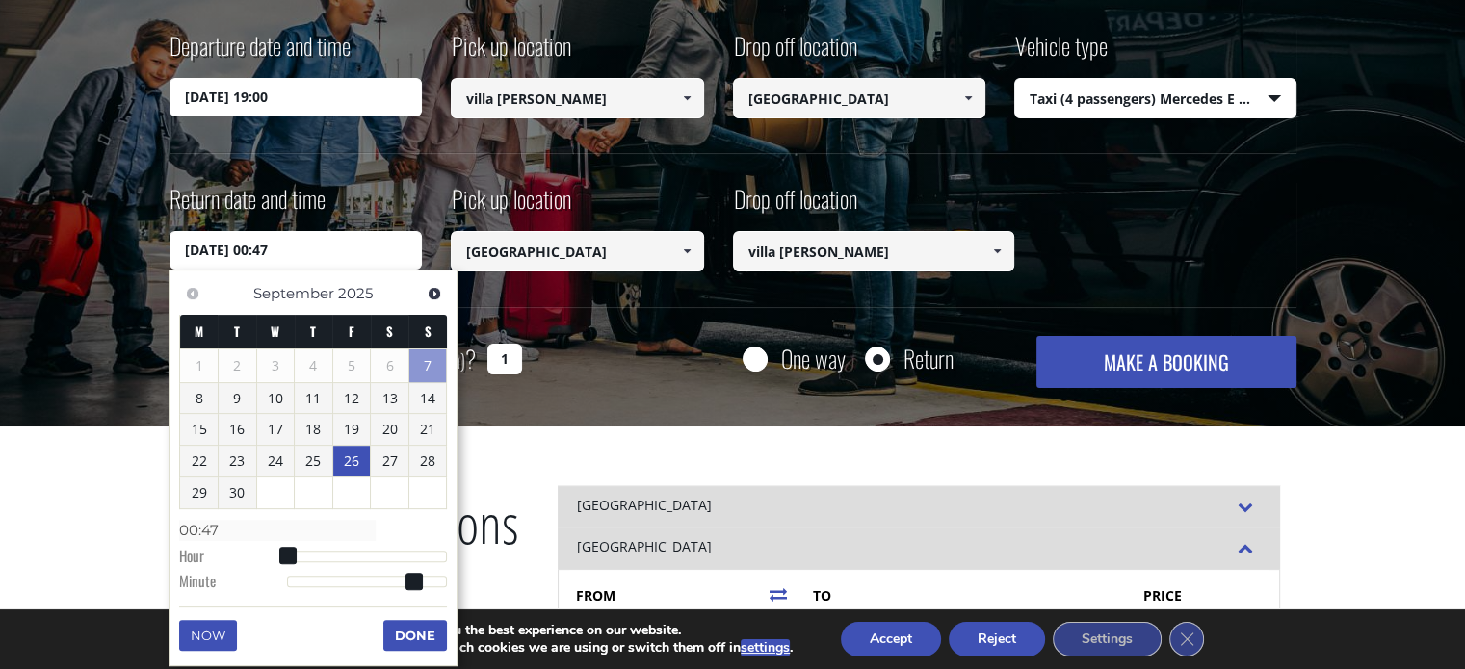
type input "01:47"
click at [292, 558] on span at bounding box center [294, 555] width 17 height 17
type input "[DATE] 01:45"
type input "01:45"
type input "[DATE] 01:44"
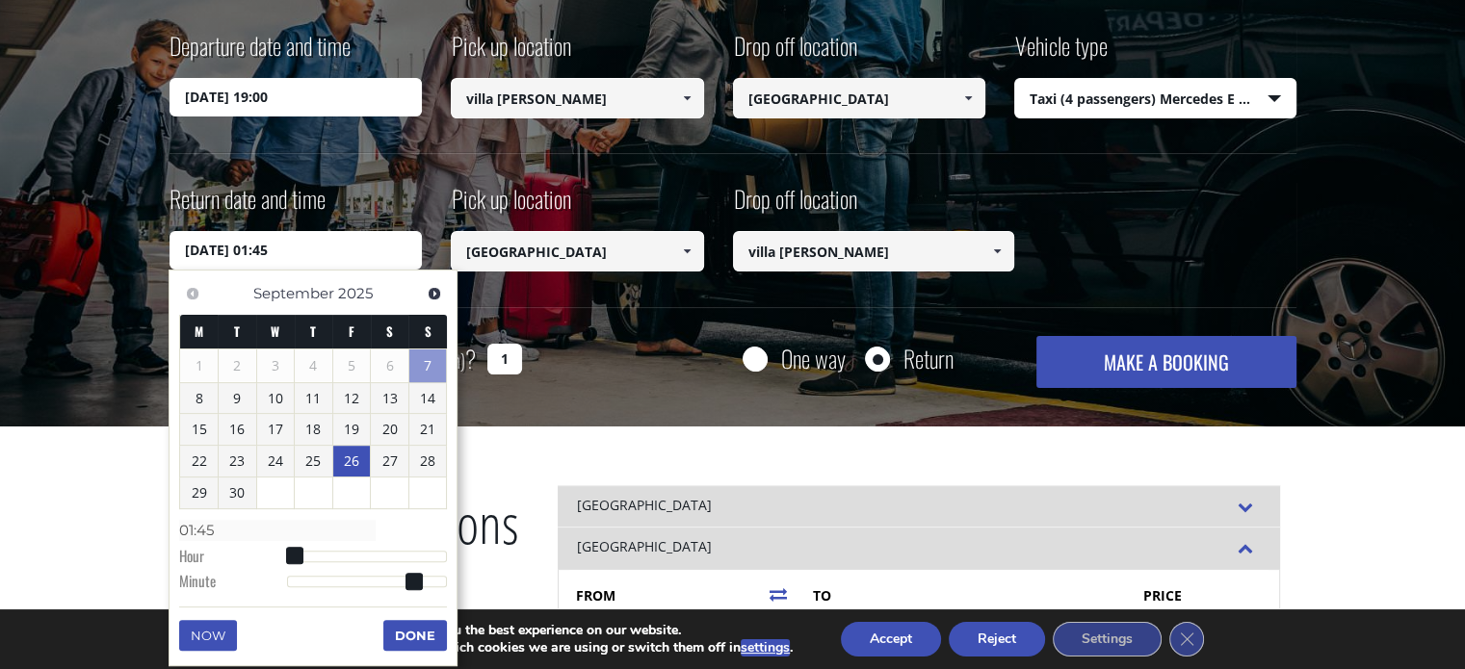
type input "01:44"
type input "[DATE] 01:42"
type input "01:42"
type input "[DATE] 01:40"
type input "01:40"
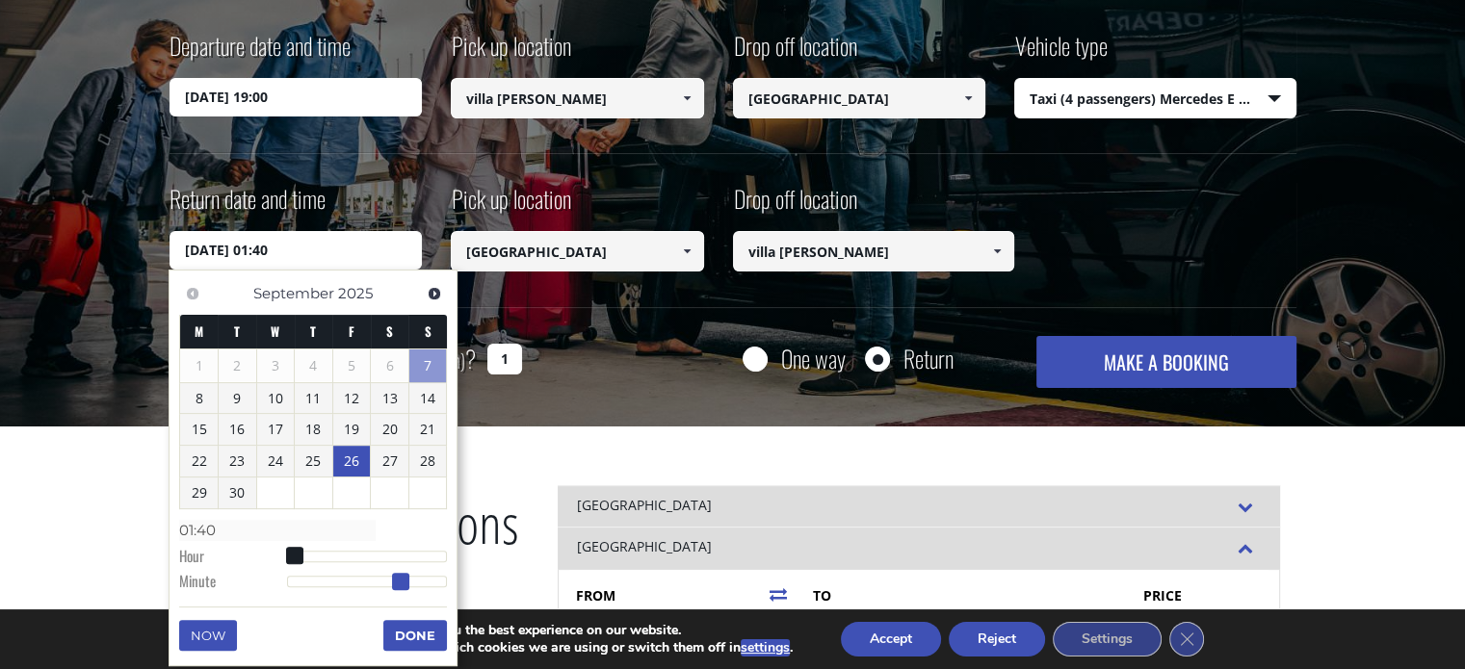
type input "[DATE] 01:38"
type input "01:38"
type input "[DATE] 01:36"
type input "01:36"
type input "[DATE] 01:34"
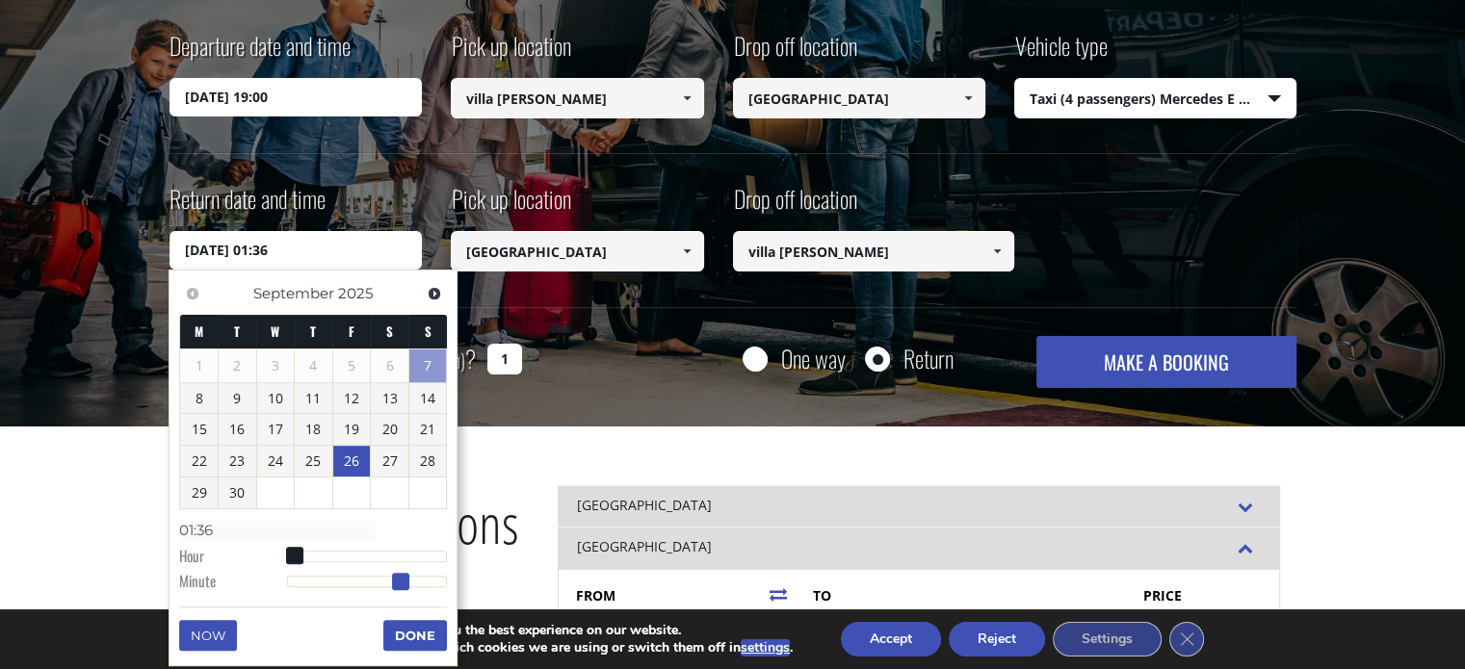
type input "01:34"
type input "[DATE] 01:31"
type input "01:31"
type input "[DATE] 01:30"
type input "01:30"
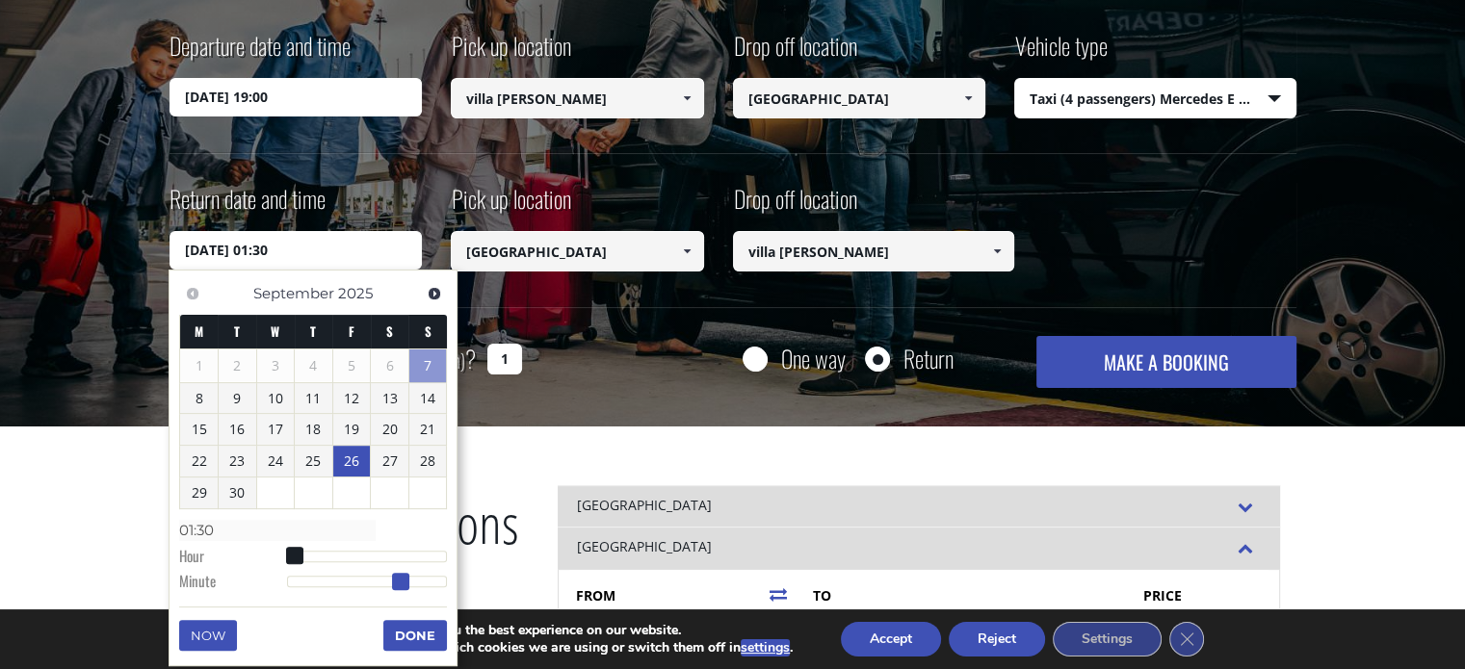
type input "[DATE] 01:29"
type input "01:29"
type input "[DATE] 01:27"
type input "01:27"
type input "[DATE] 01:25"
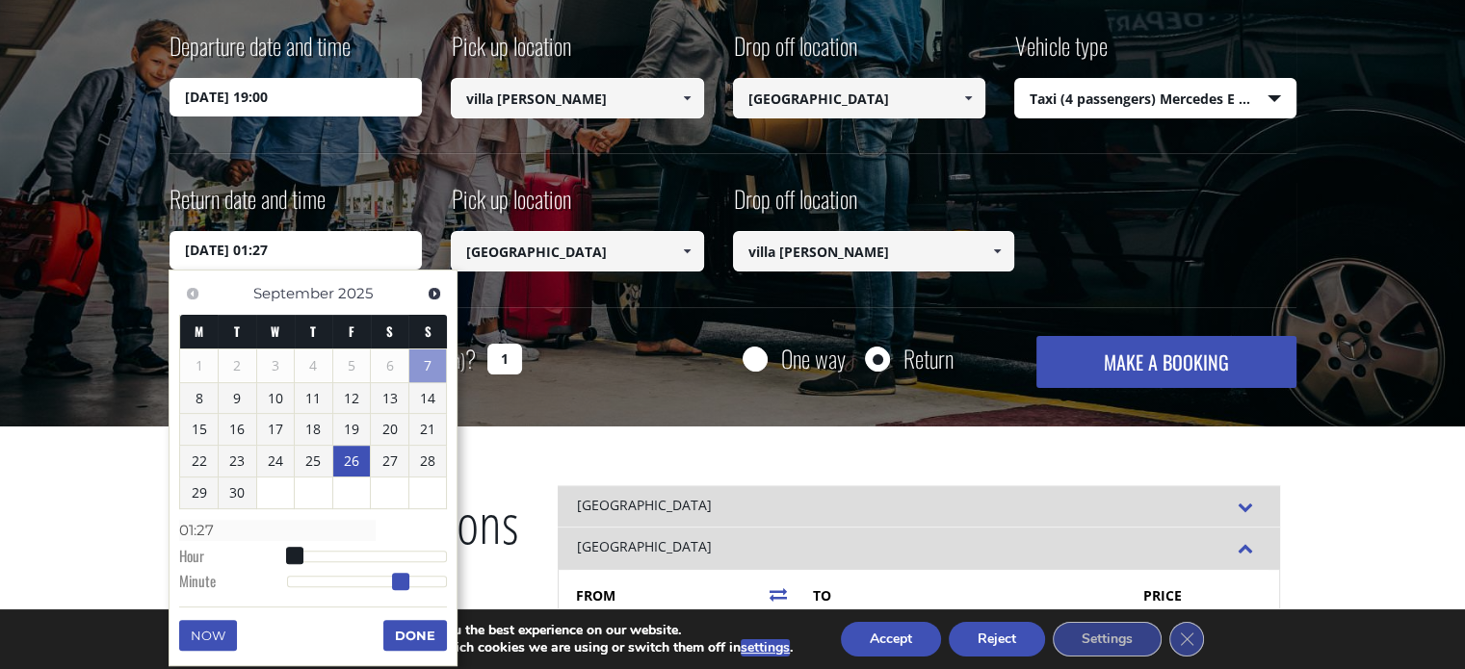
type input "01:25"
type input "[DATE] 01:23"
type input "01:23"
type input "[DATE] 01:21"
type input "01:21"
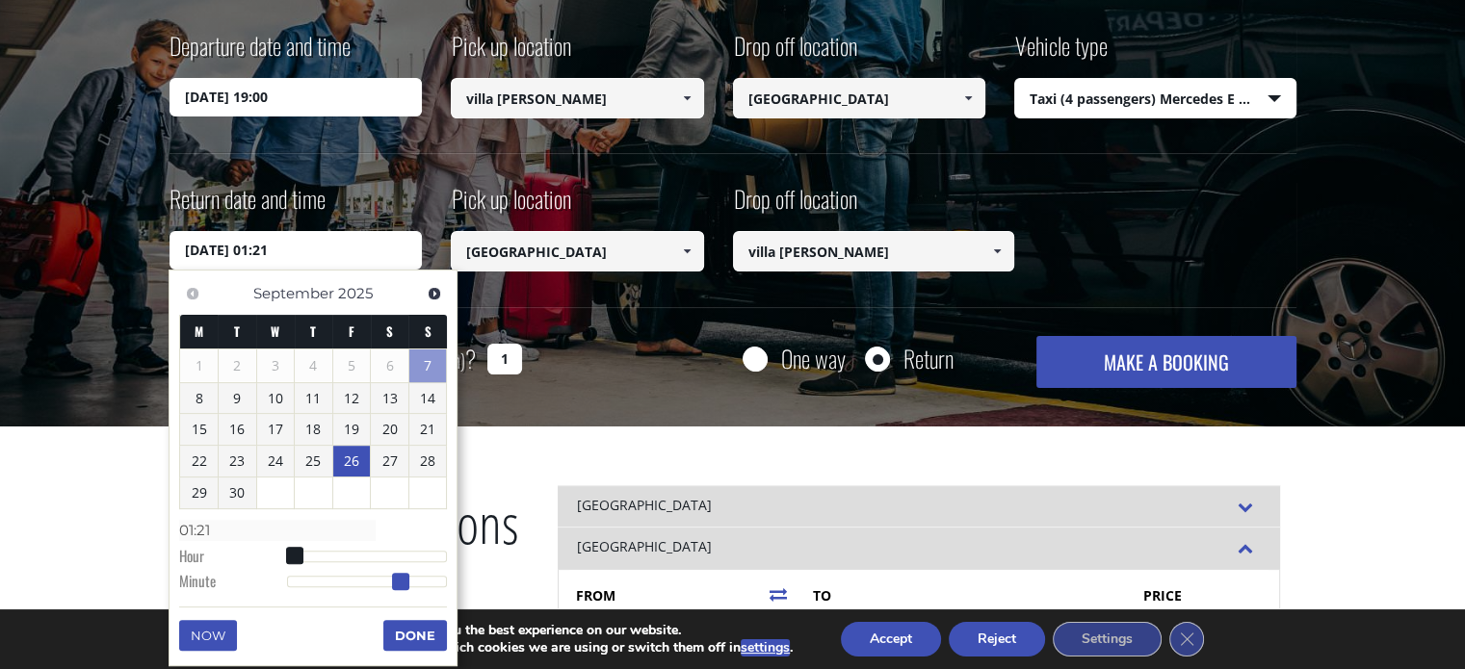
type input "[DATE] 01:19"
type input "01:19"
type input "[DATE] 01:17"
type input "01:17"
type input "[DATE] 01:15"
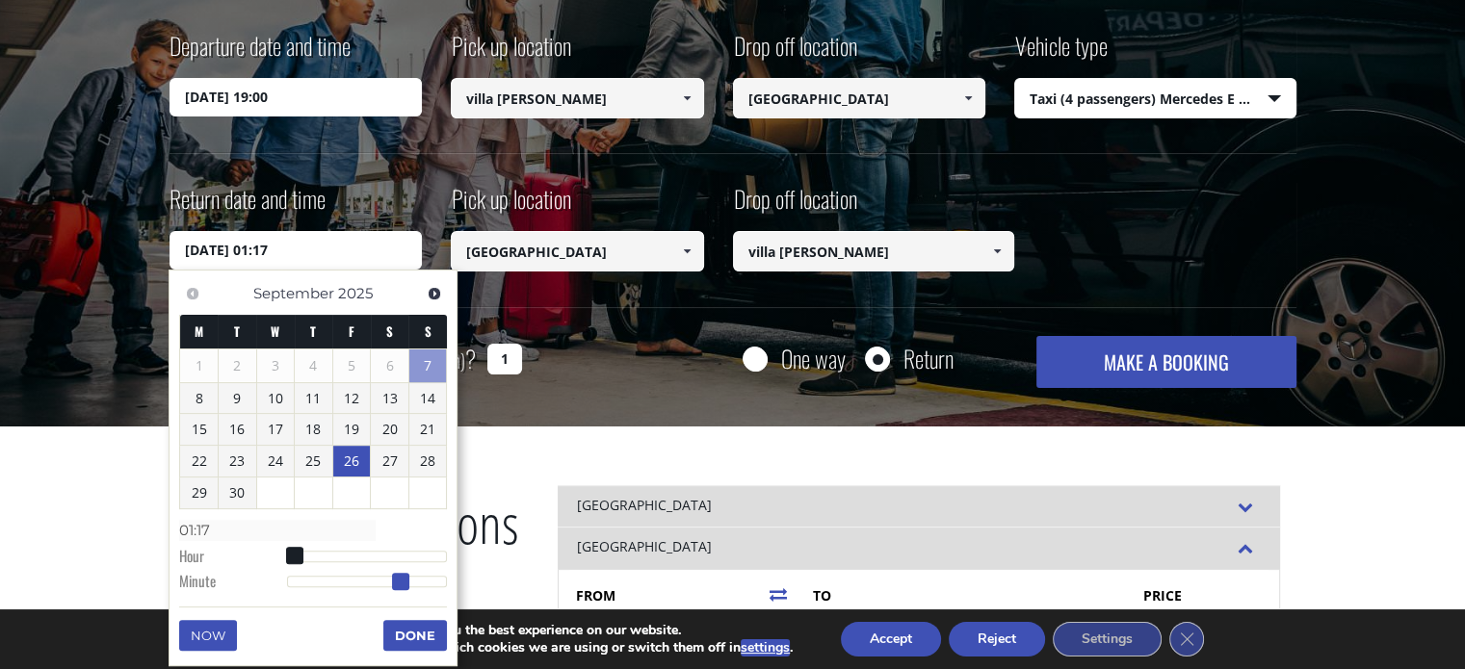
type input "01:15"
type input "[DATE] 01:13"
type input "01:13"
type input "[DATE] 01:12"
type input "01:12"
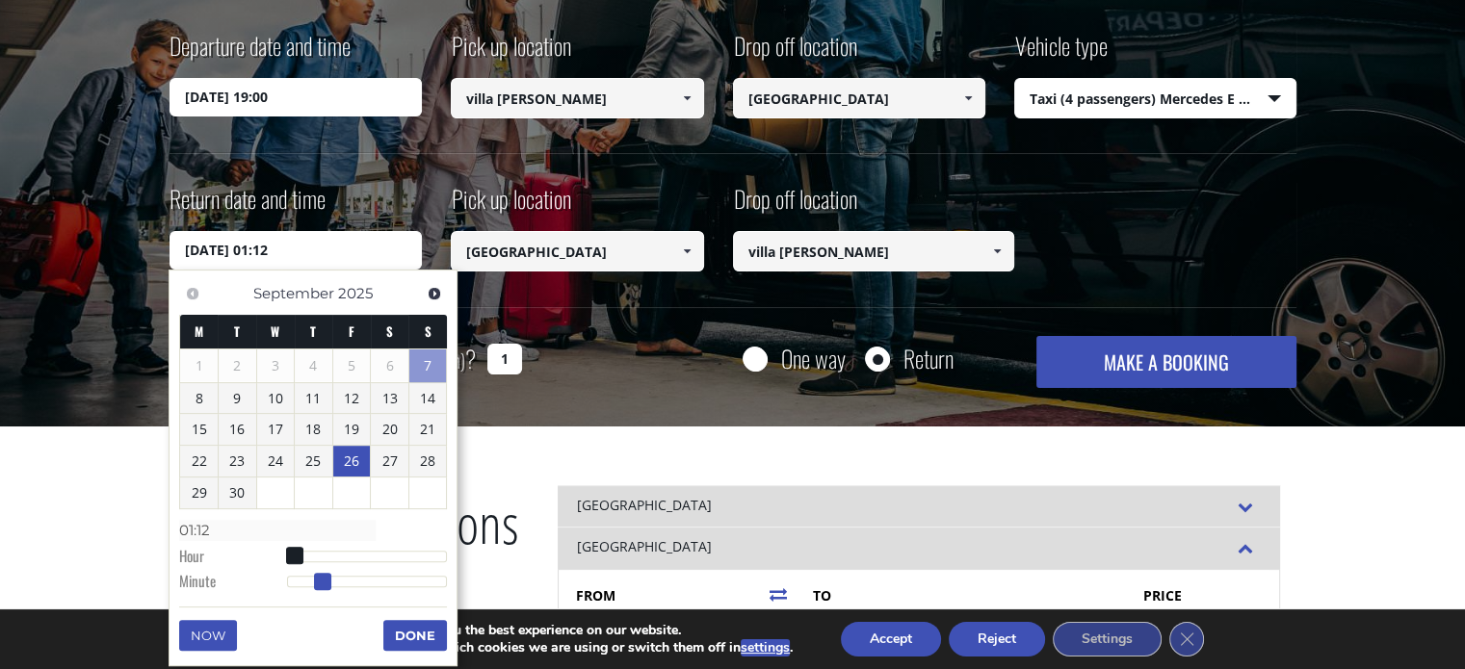
type input "[DATE] 01:10"
type input "01:10"
type input "[DATE] 01:09"
type input "01:09"
type input "[DATE] 01:08"
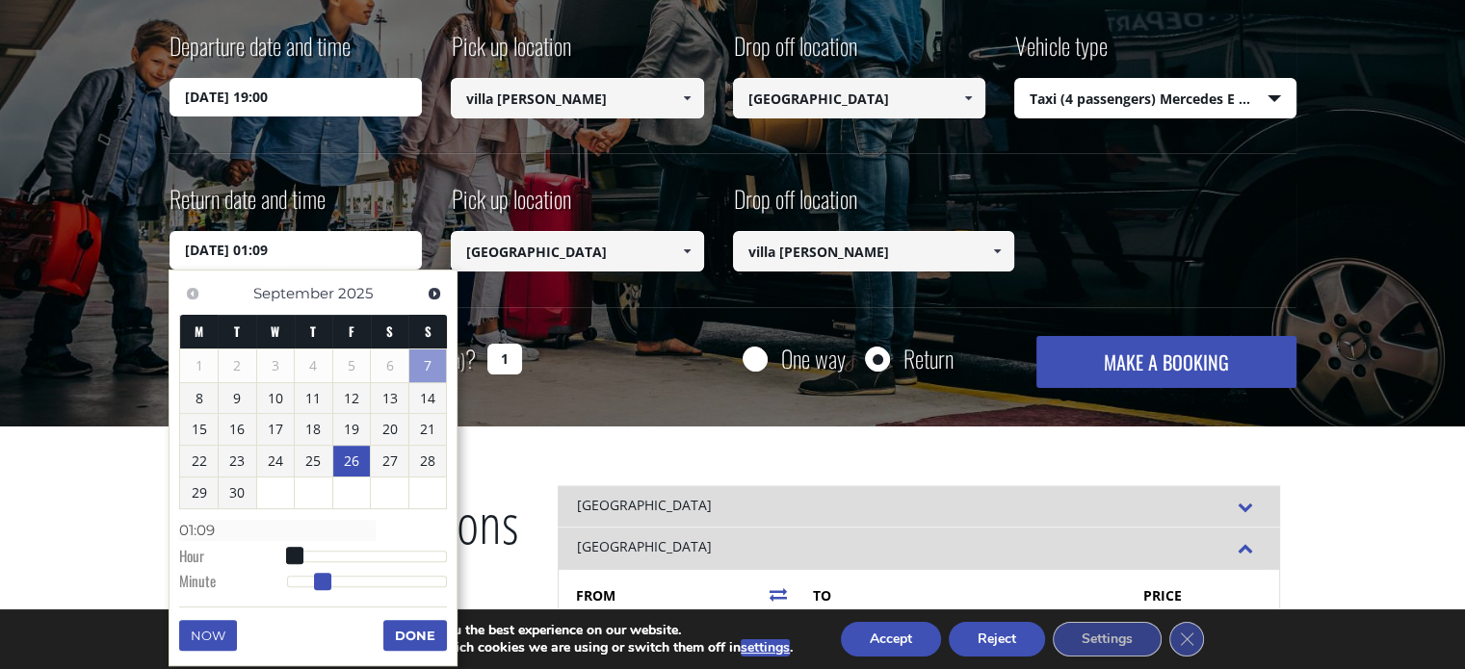
type input "01:08"
type input "[DATE] 01:06"
type input "01:06"
type input "[DATE] 01:04"
type input "01:04"
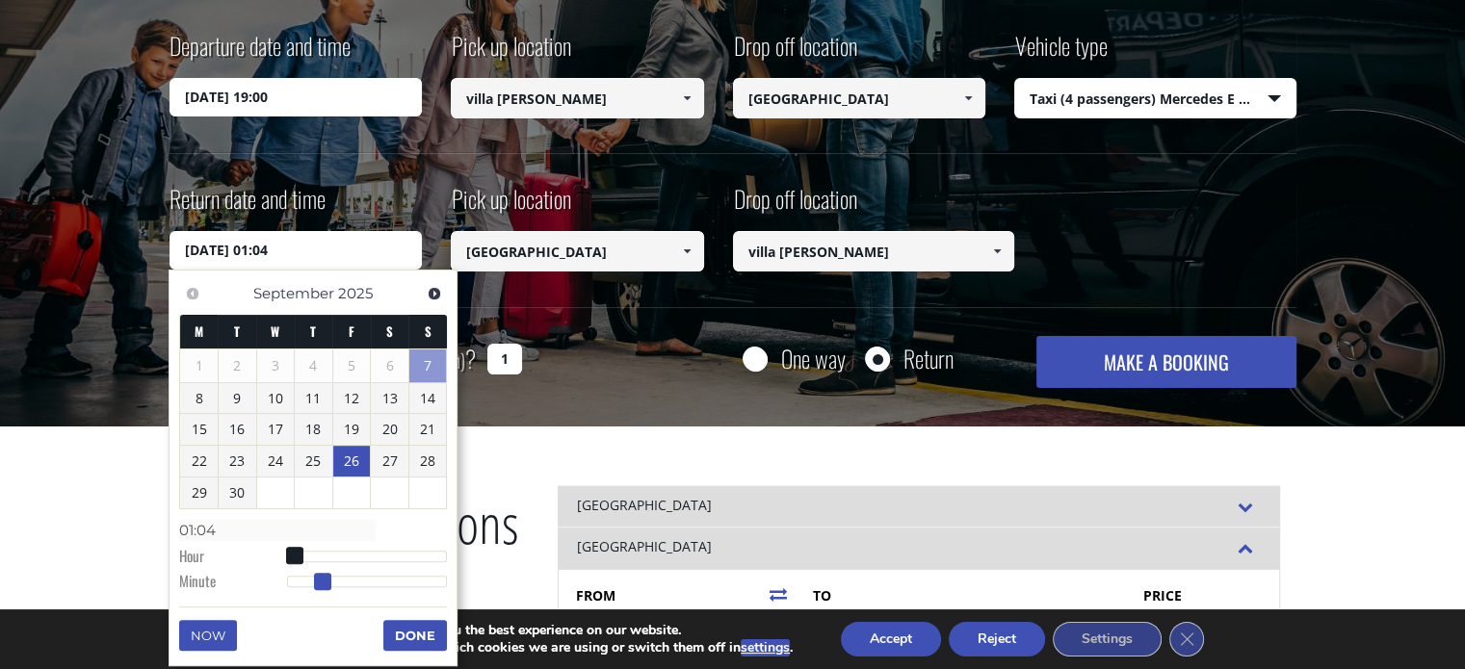
type input "[DATE] 01:02"
type input "01:02"
type input "[DATE] 01:00"
type input "01:00"
drag, startPoint x: 416, startPoint y: 582, endPoint x: 273, endPoint y: 580, distance: 142.5
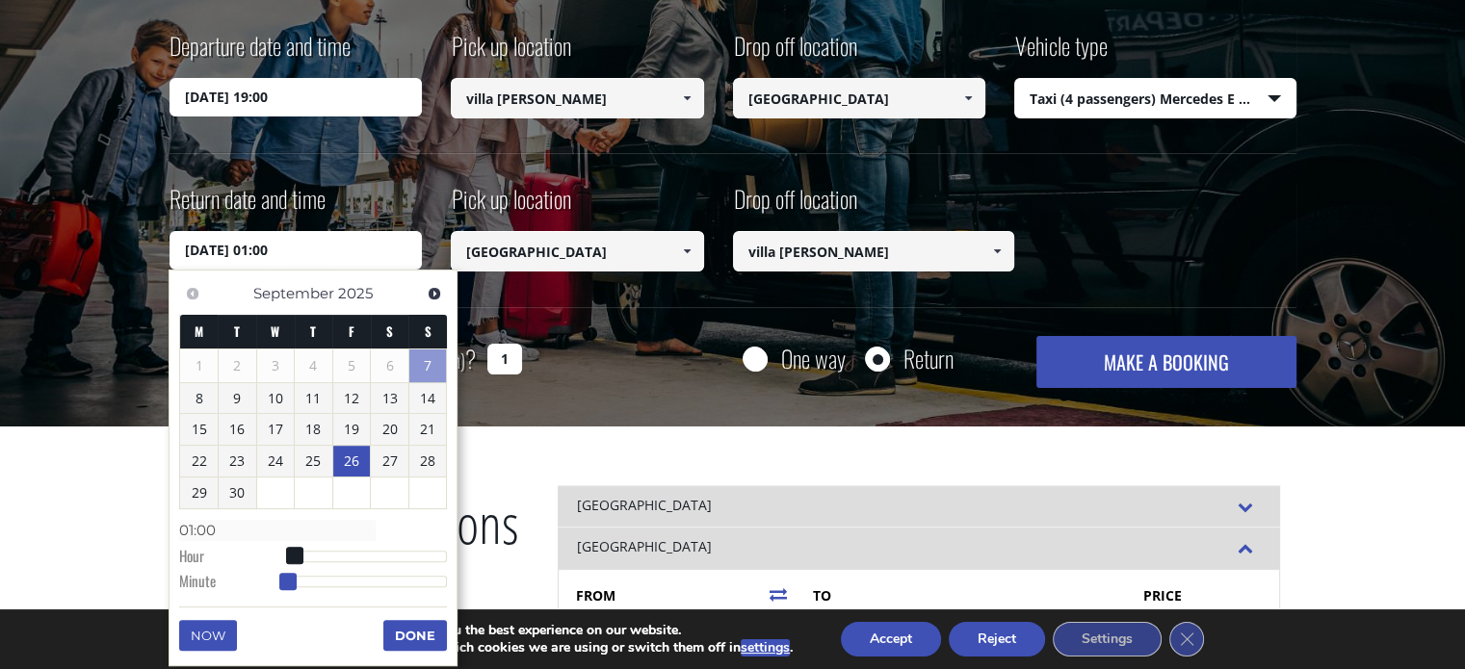
click at [273, 580] on dl "Time 01:00 Hour Minute Second Millisecond Microsecond Time Zone -1200 -1100 -10…" at bounding box center [313, 555] width 268 height 82
click at [419, 641] on button "Done" at bounding box center [415, 635] width 64 height 31
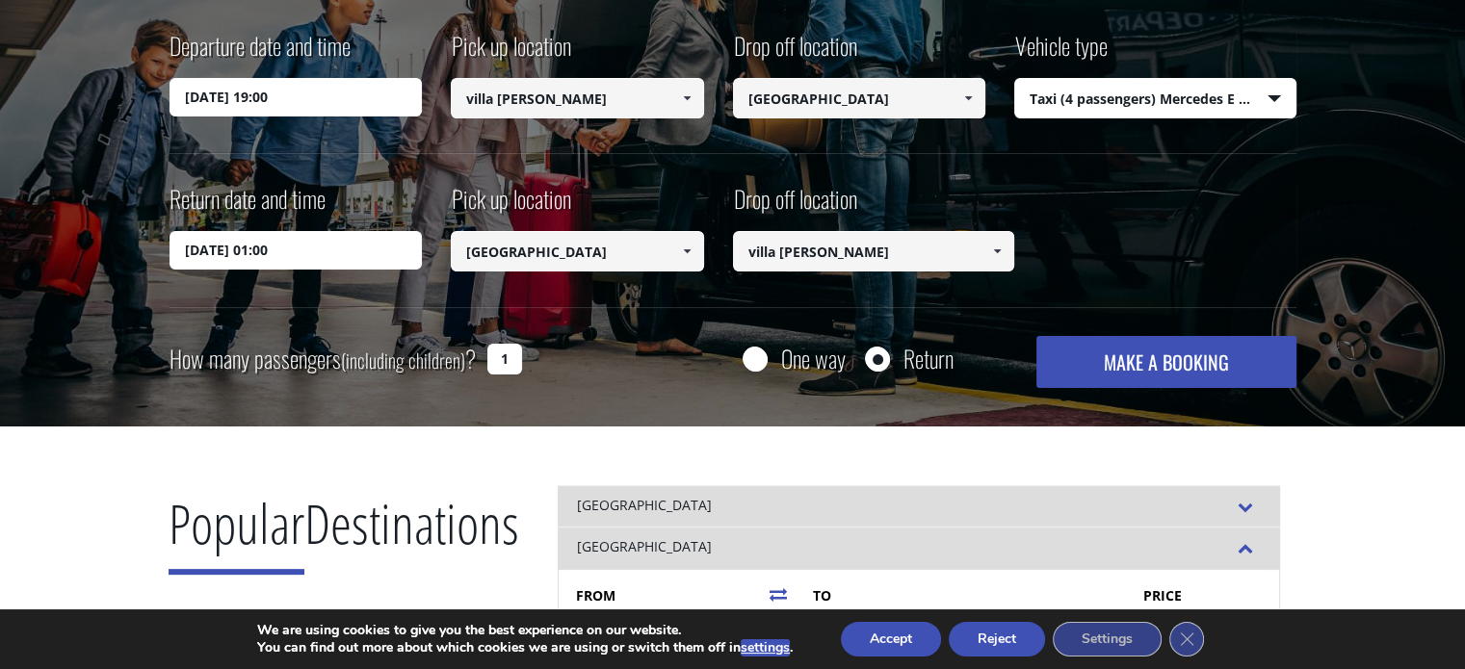
click at [1179, 365] on button "MAKE A BOOKING" at bounding box center [1165, 362] width 259 height 52
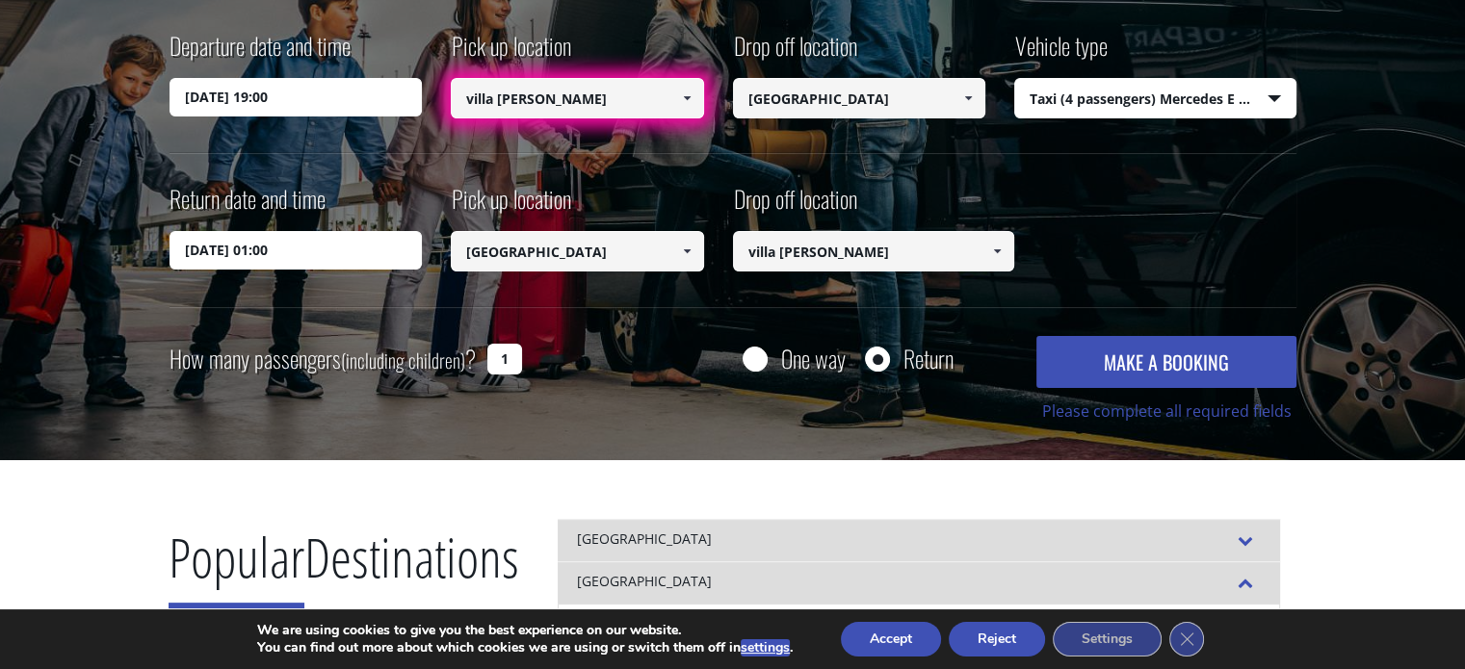
click at [537, 90] on input "villa [PERSON_NAME]" at bounding box center [577, 98] width 253 height 40
click at [595, 95] on input "villa [PERSON_NAME]" at bounding box center [577, 98] width 253 height 40
click at [689, 103] on span at bounding box center [686, 98] width 15 height 15
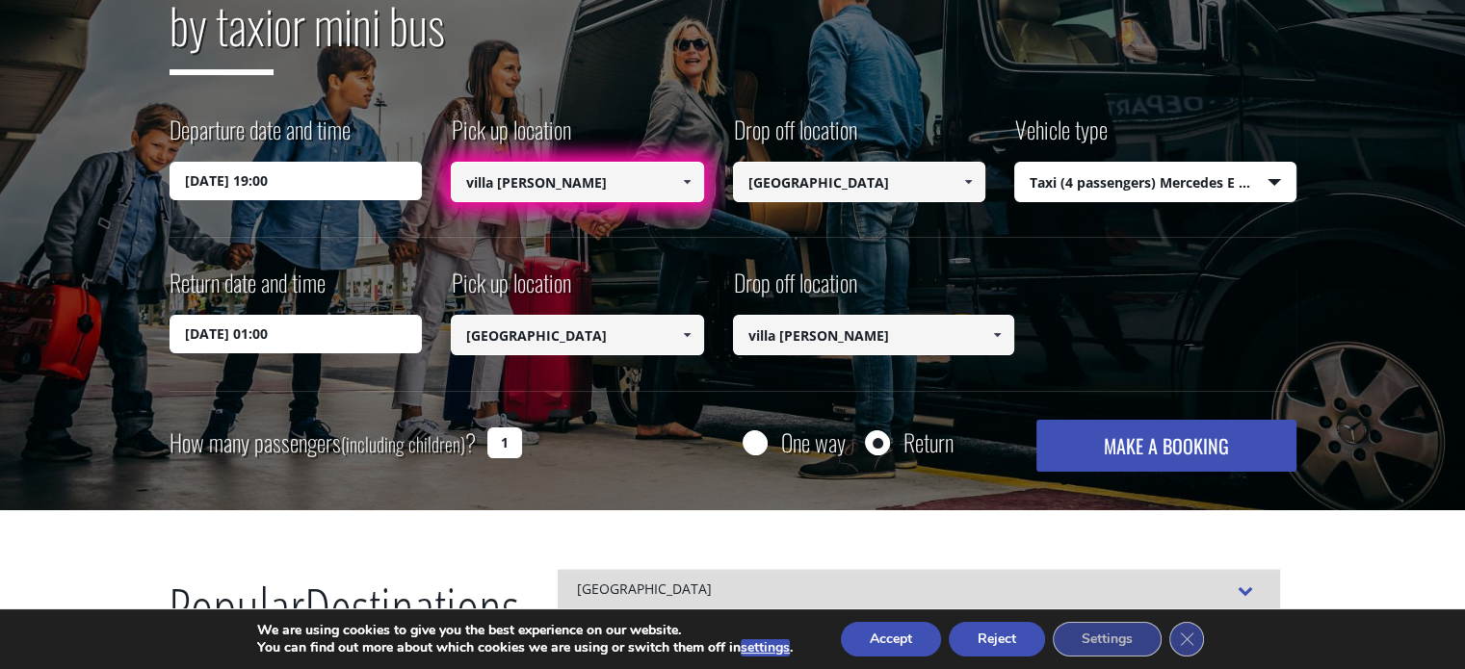
scroll to position [289, 0]
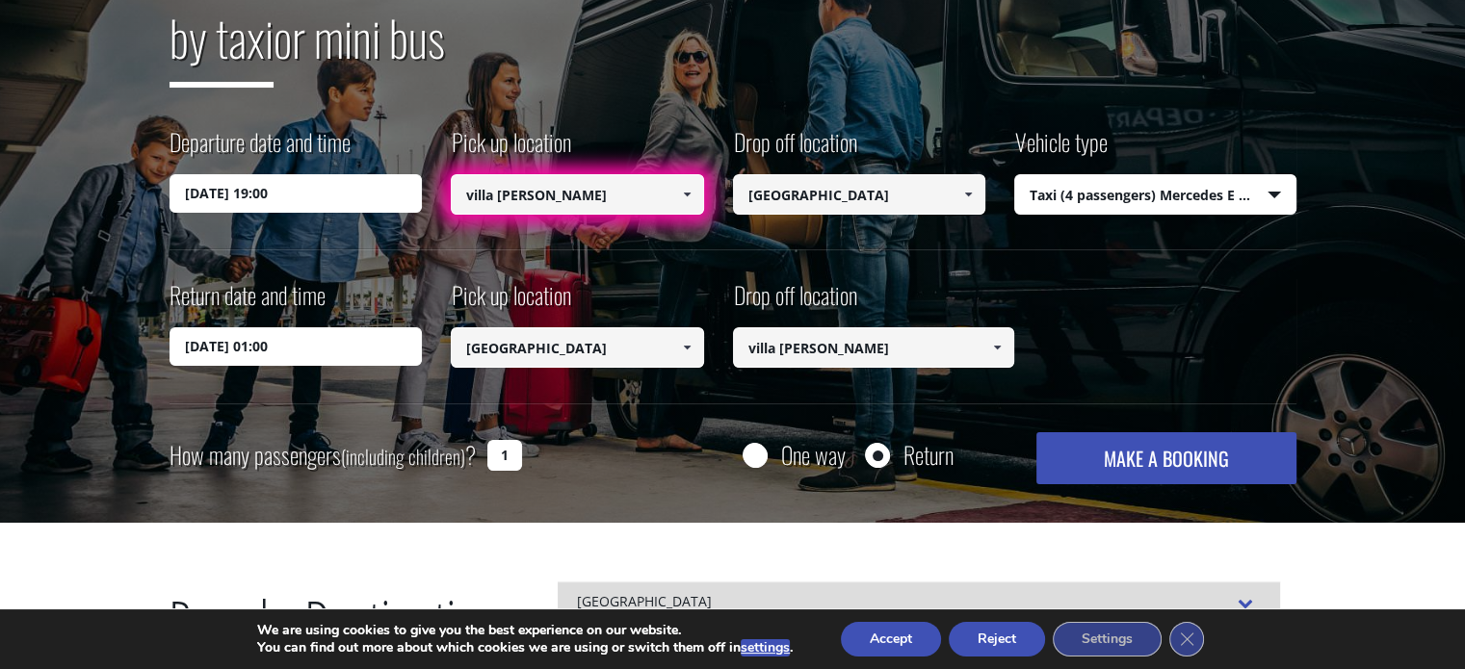
click at [683, 193] on span at bounding box center [686, 194] width 15 height 15
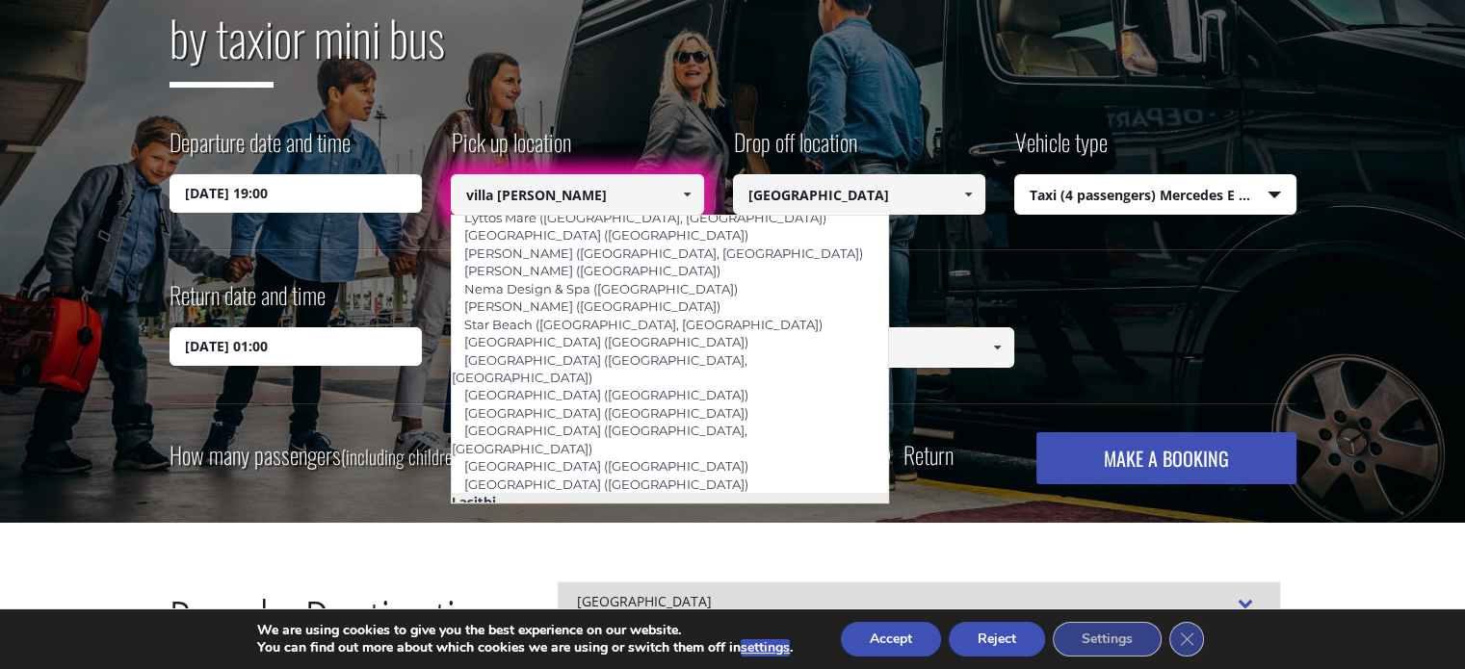
scroll to position [2345, 0]
click at [597, 188] on input "villa [PERSON_NAME]" at bounding box center [577, 194] width 253 height 40
drag, startPoint x: 534, startPoint y: 198, endPoint x: 336, endPoint y: 203, distance: 198.4
click at [338, 203] on div "Departure date and time [DATE] 19:00 Pick up location Select pickup location Se…" at bounding box center [732, 187] width 1127 height 124
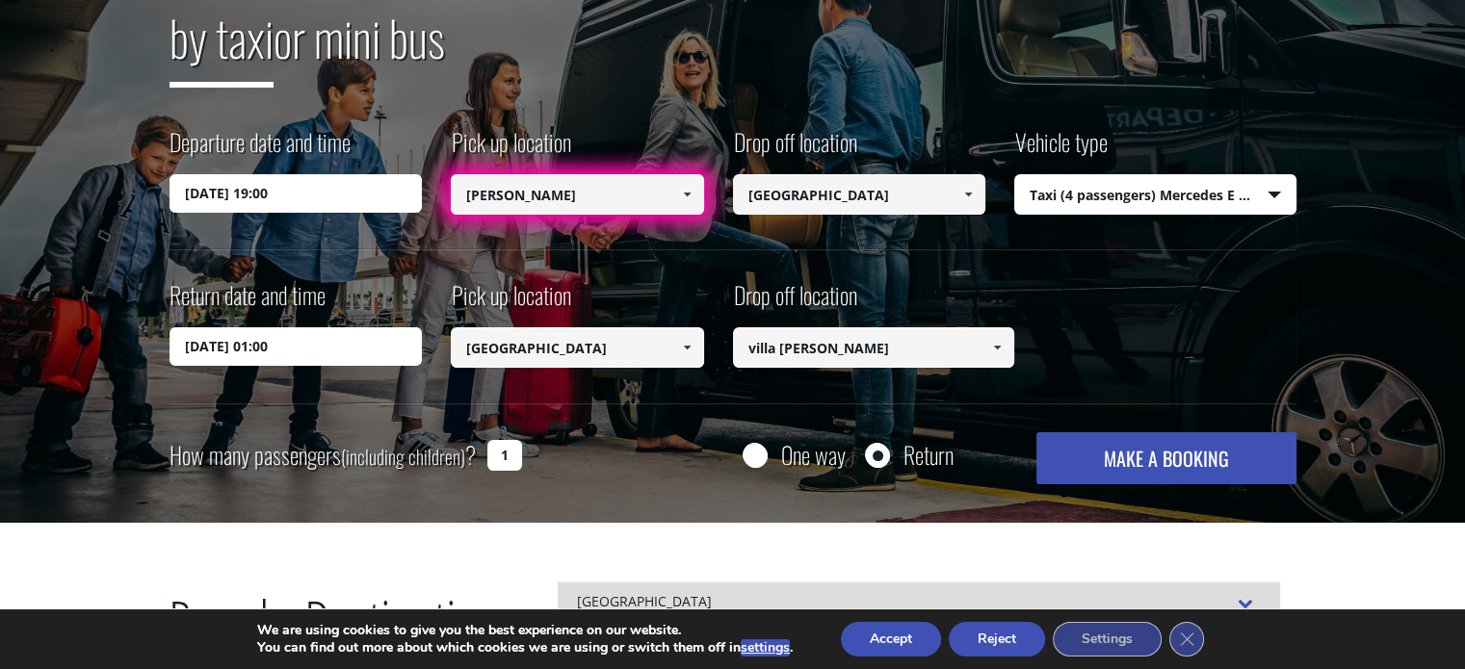
click at [469, 195] on input "[PERSON_NAME]" at bounding box center [577, 194] width 253 height 40
click at [559, 178] on input "[PERSON_NAME]" at bounding box center [577, 194] width 253 height 40
type input "[PERSON_NAME]"
click at [1090, 452] on button "MAKE A BOOKING" at bounding box center [1165, 458] width 259 height 52
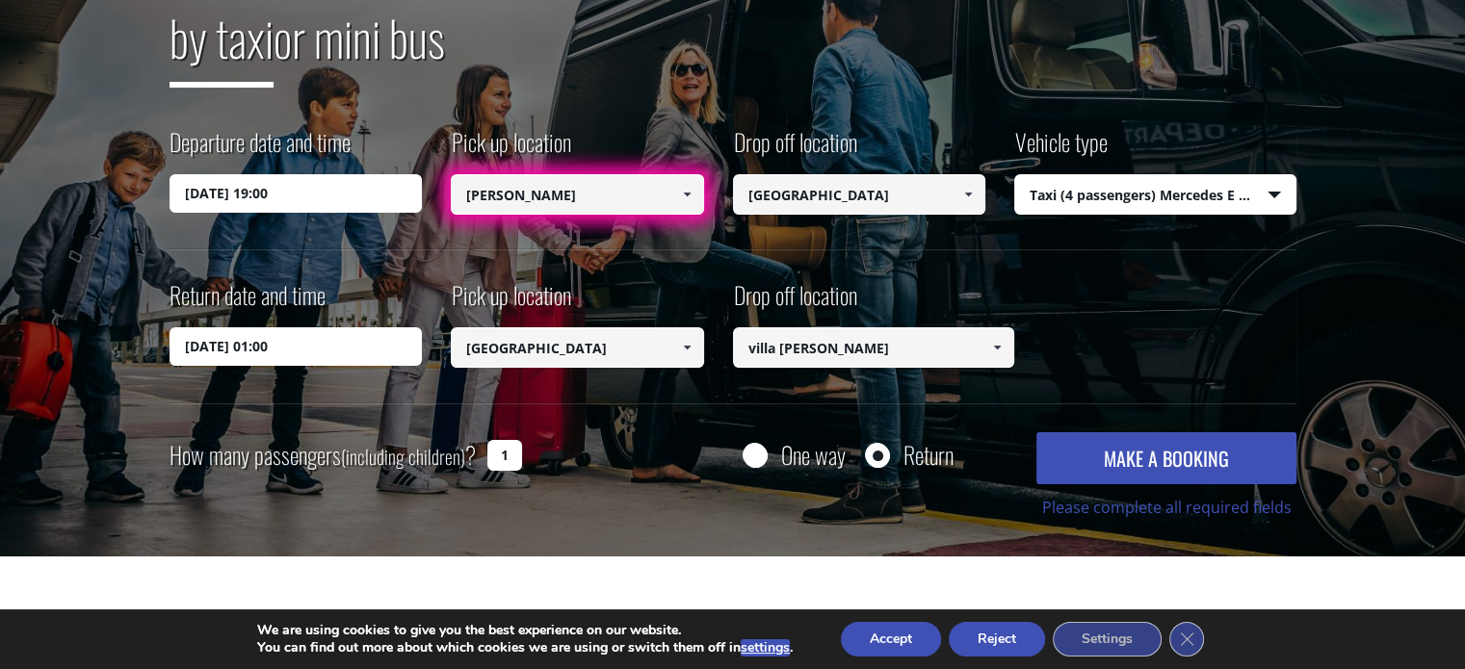
click at [695, 190] on link at bounding box center [686, 194] width 32 height 40
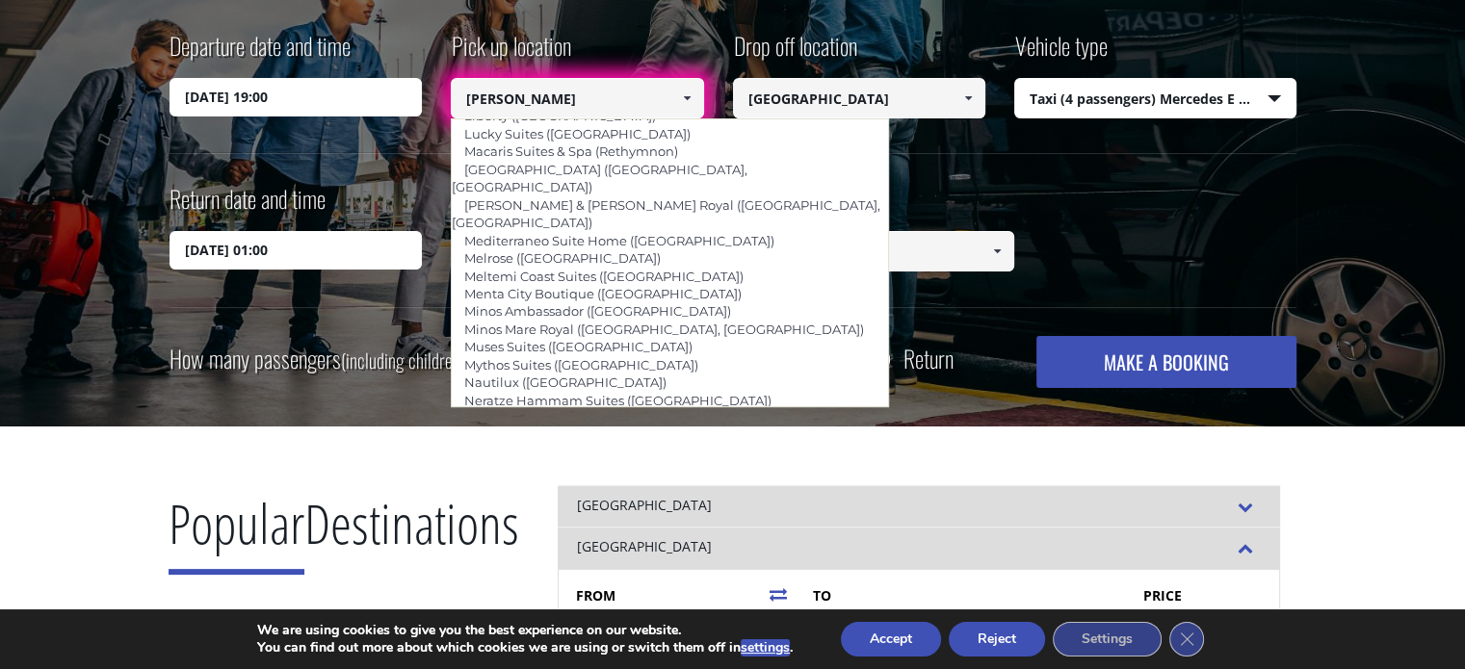
scroll to position [4271, 0]
